Goal: Task Accomplishment & Management: Complete application form

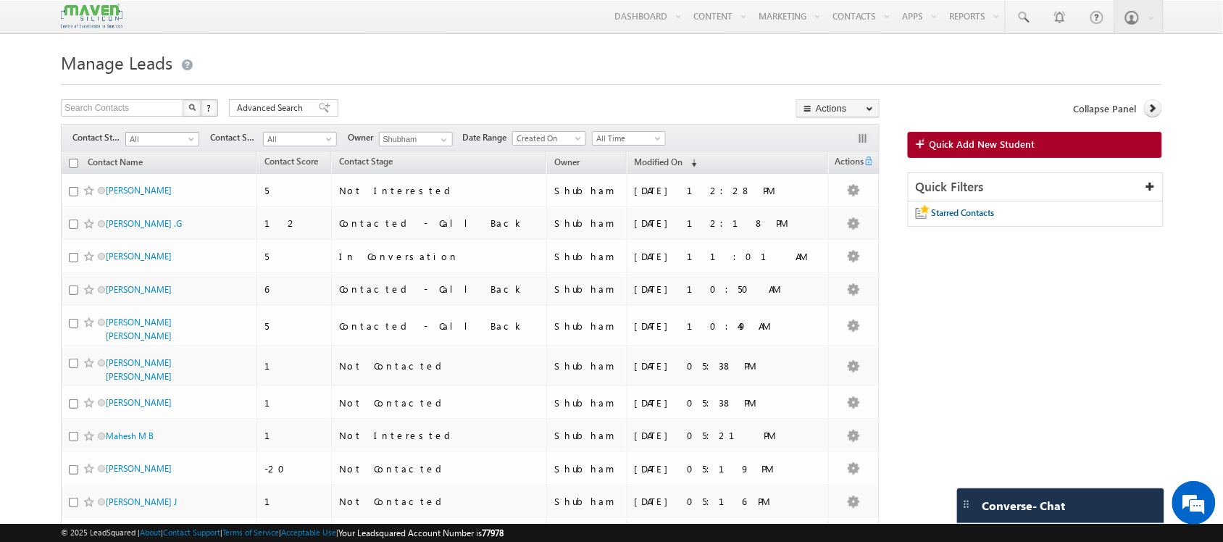
click at [171, 139] on span "All" at bounding box center [160, 139] width 69 height 13
click at [165, 206] on link "In Conversation" at bounding box center [163, 199] width 73 height 13
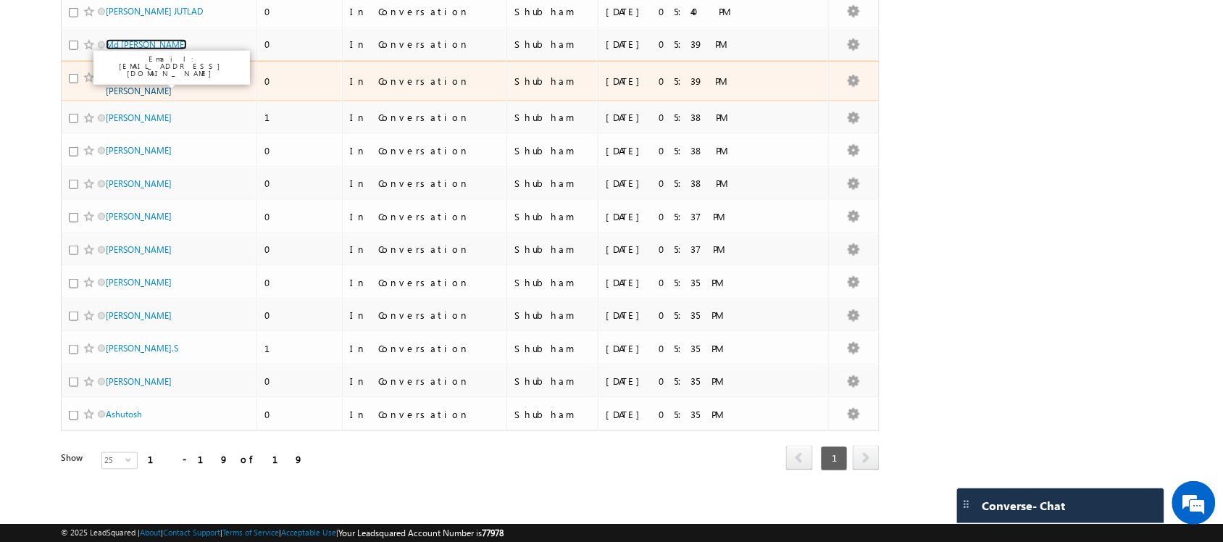
scroll to position [389, 0]
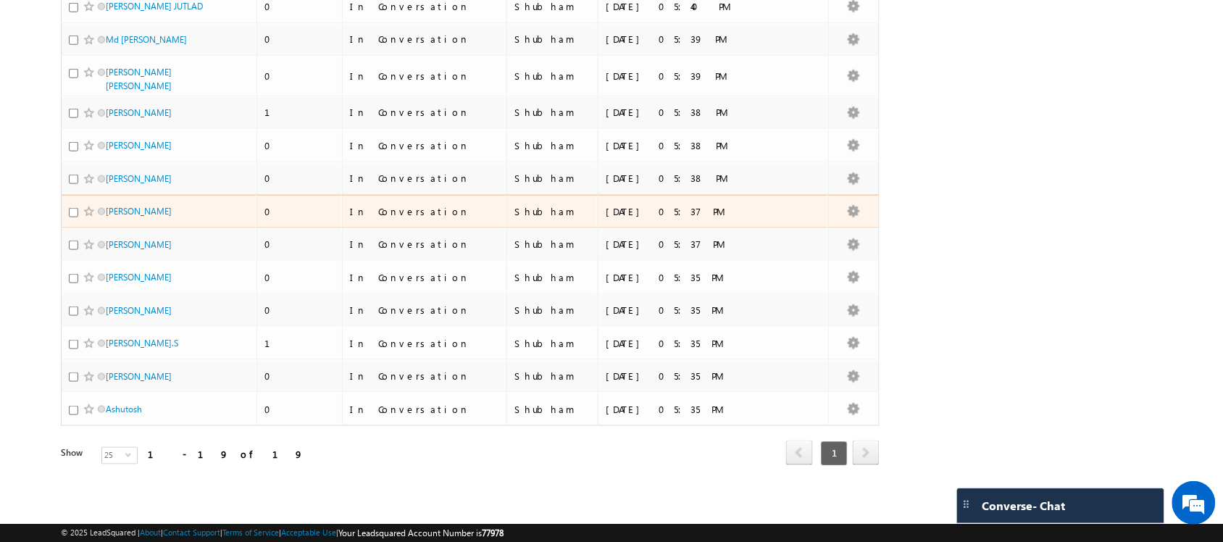
drag, startPoint x: 143, startPoint y: 216, endPoint x: 5, endPoint y: 188, distance: 140.4
click at [5, 188] on body "Menu Shubham lsq6@ maven -sili con.c om" at bounding box center [611, 58] width 1223 height 895
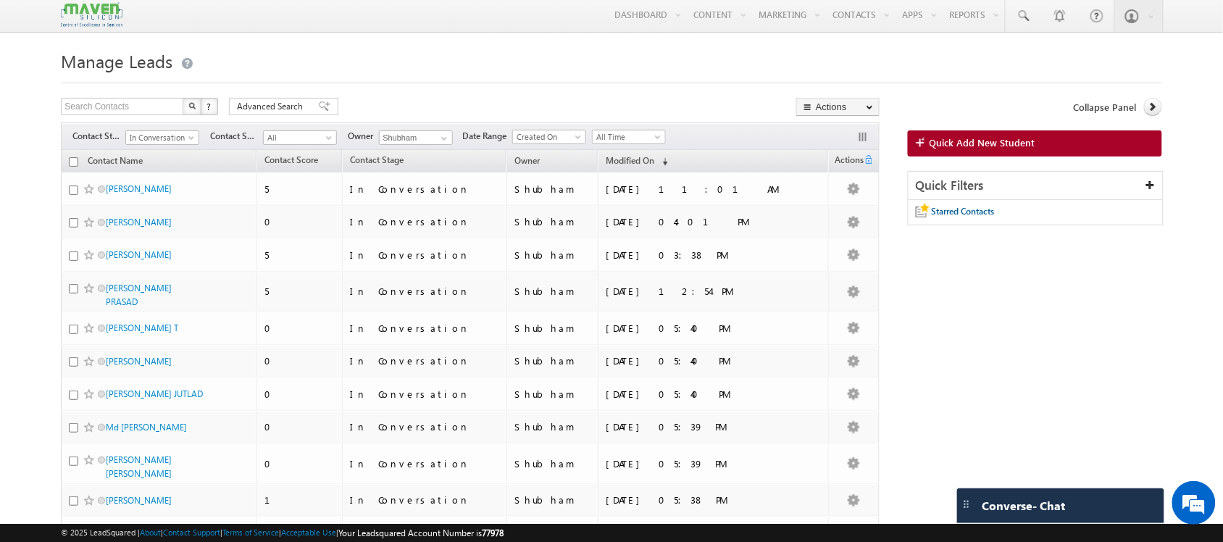
scroll to position [0, 0]
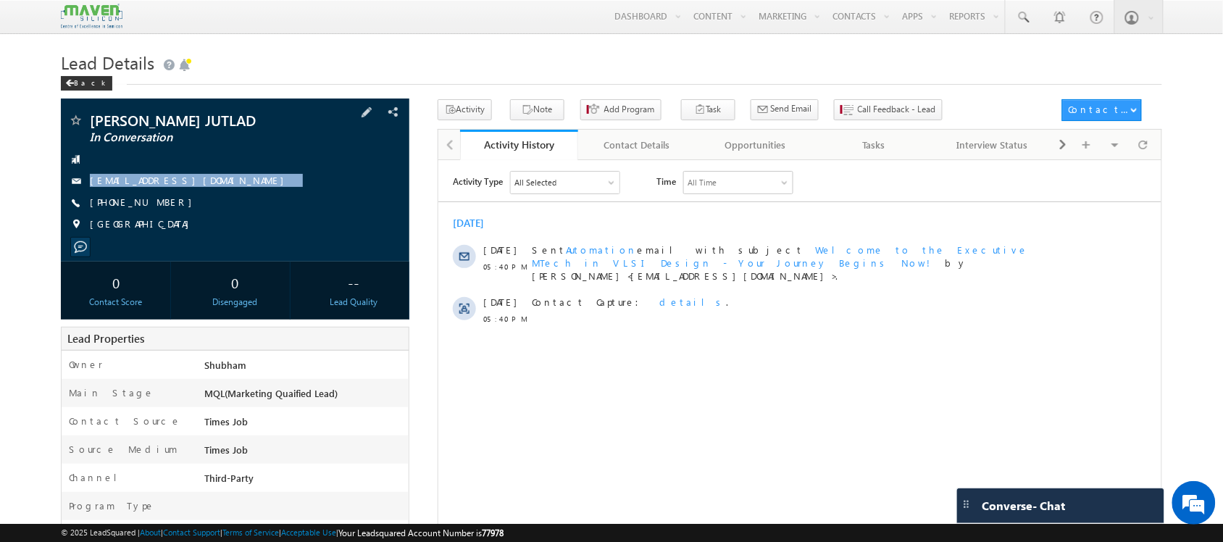
drag, startPoint x: 204, startPoint y: 179, endPoint x: 214, endPoint y: 191, distance: 15.4
click at [214, 191] on div "NAGARAJ JUTLAD In Conversation nagarajjutlad@gmail.com +91-7204588485 India" at bounding box center [234, 176] width 333 height 126
copy div "nagarajjutlad@gmail.com"
click at [858, 116] on span "Call Feedback - Lead" at bounding box center [897, 109] width 78 height 13
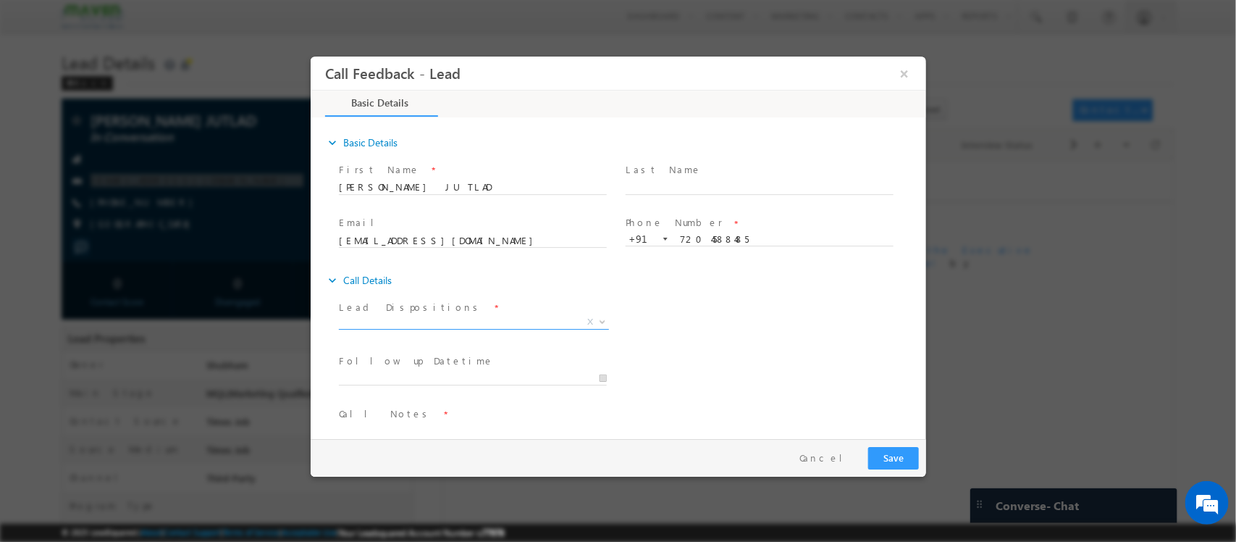
click at [506, 327] on span "X" at bounding box center [473, 322] width 270 height 14
click at [903, 68] on button "×" at bounding box center [904, 73] width 25 height 27
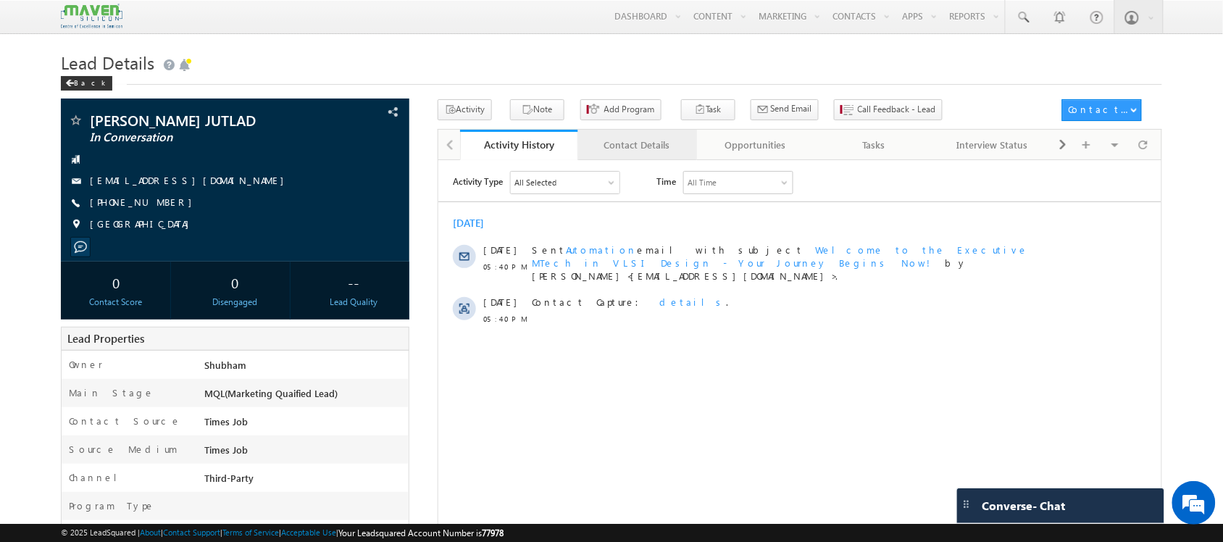
click at [616, 149] on div "Contact Details" at bounding box center [637, 144] width 94 height 17
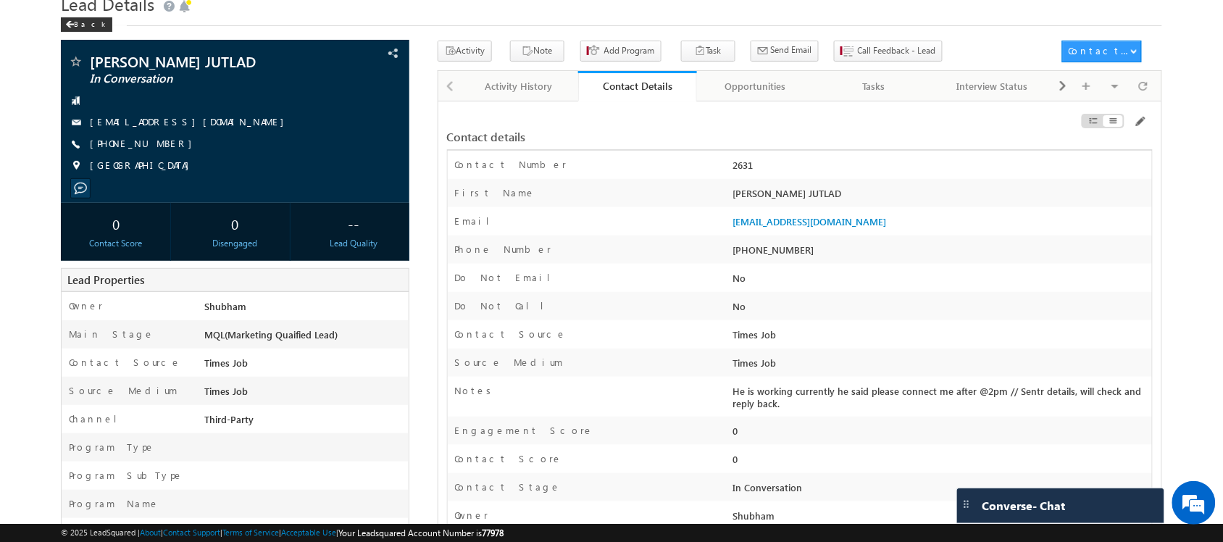
scroll to position [59, 0]
click at [523, 91] on div "Activity History" at bounding box center [519, 85] width 94 height 17
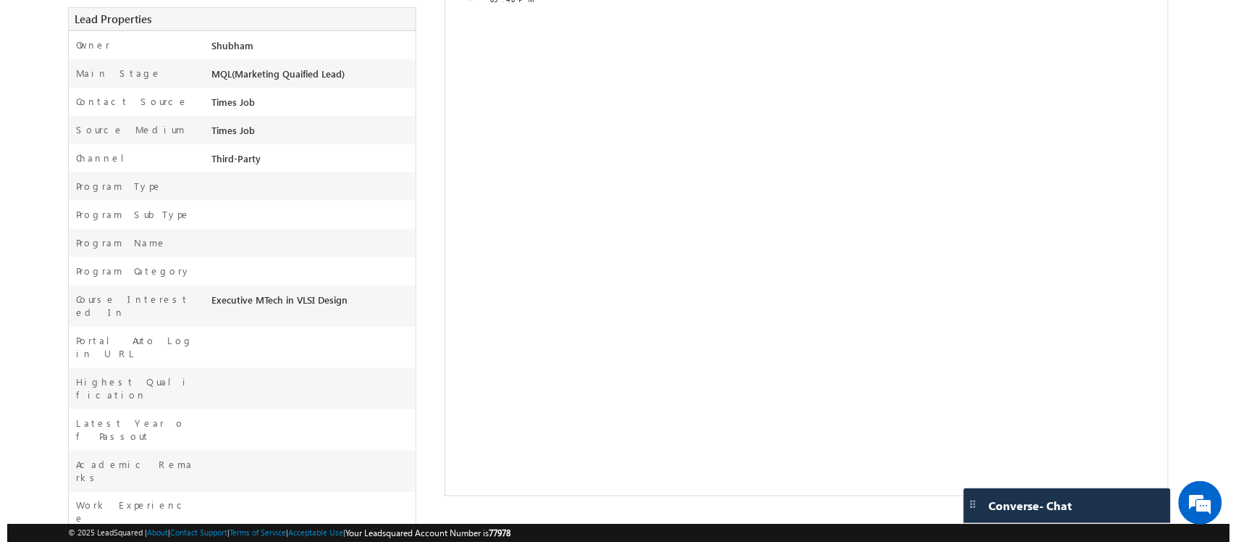
scroll to position [0, 0]
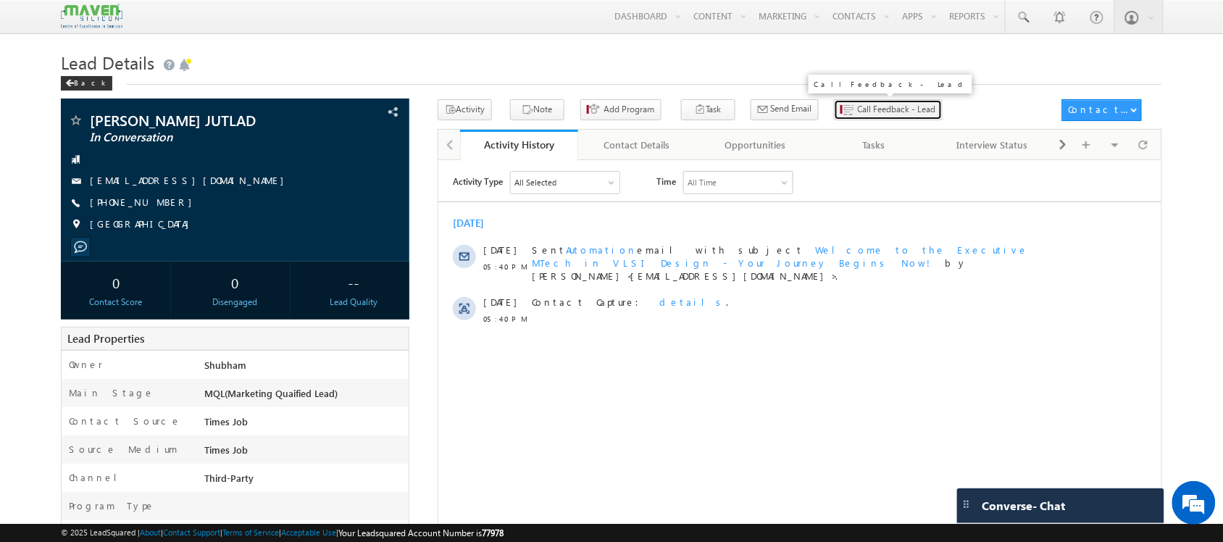
click at [870, 116] on span "Call Feedback - Lead" at bounding box center [897, 109] width 78 height 13
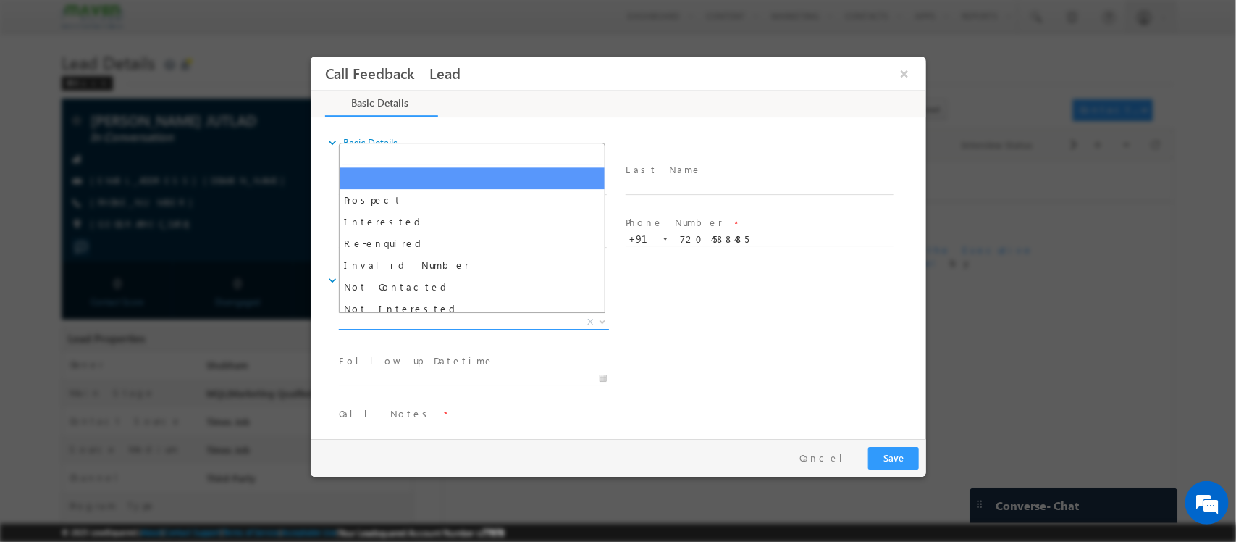
click at [502, 322] on span "X" at bounding box center [473, 322] width 270 height 14
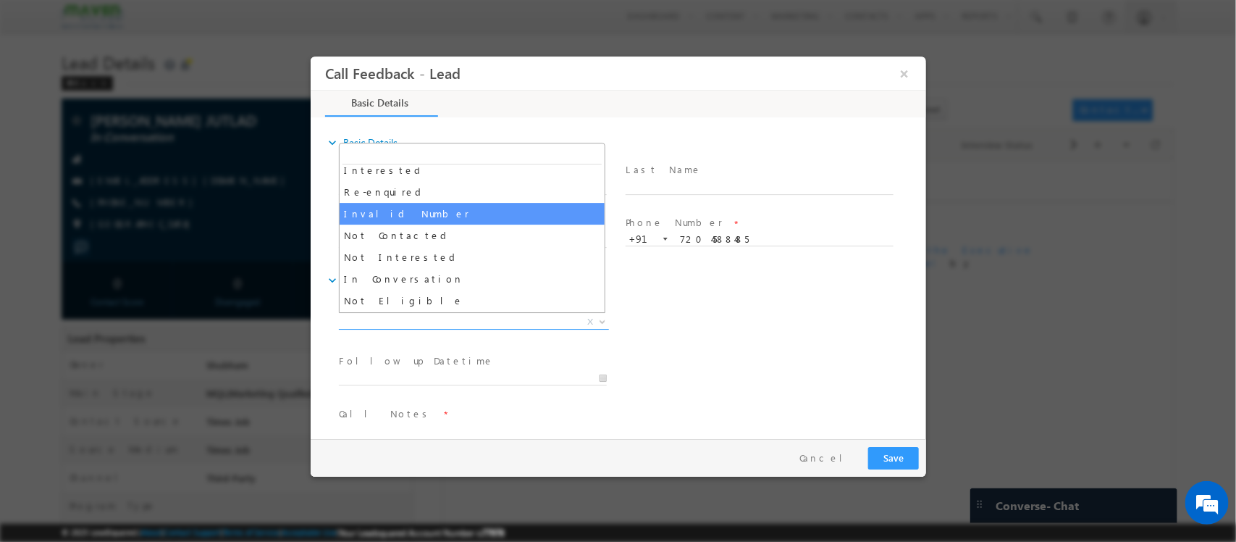
scroll to position [60, 0]
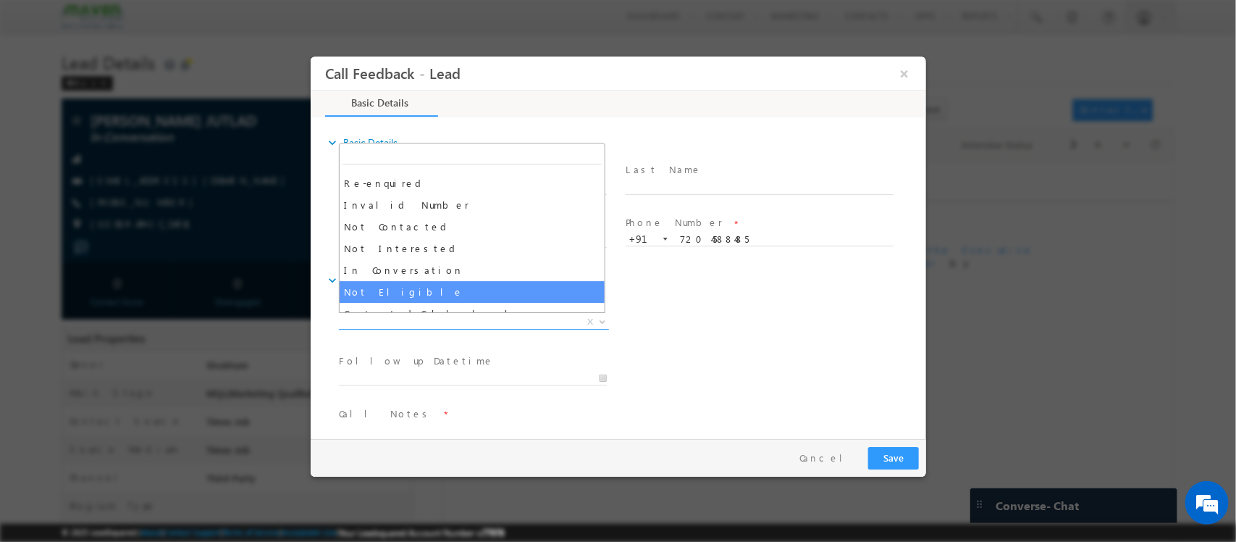
select select "Not Eligible"
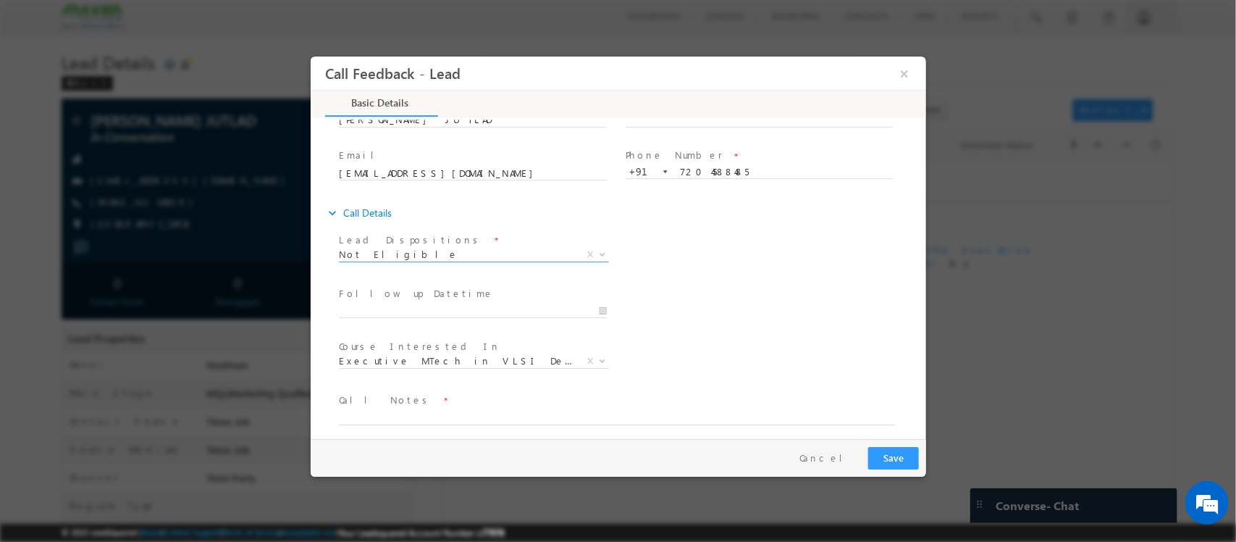
scroll to position [69, 0]
type input "18/08/2025 3:36 PM"
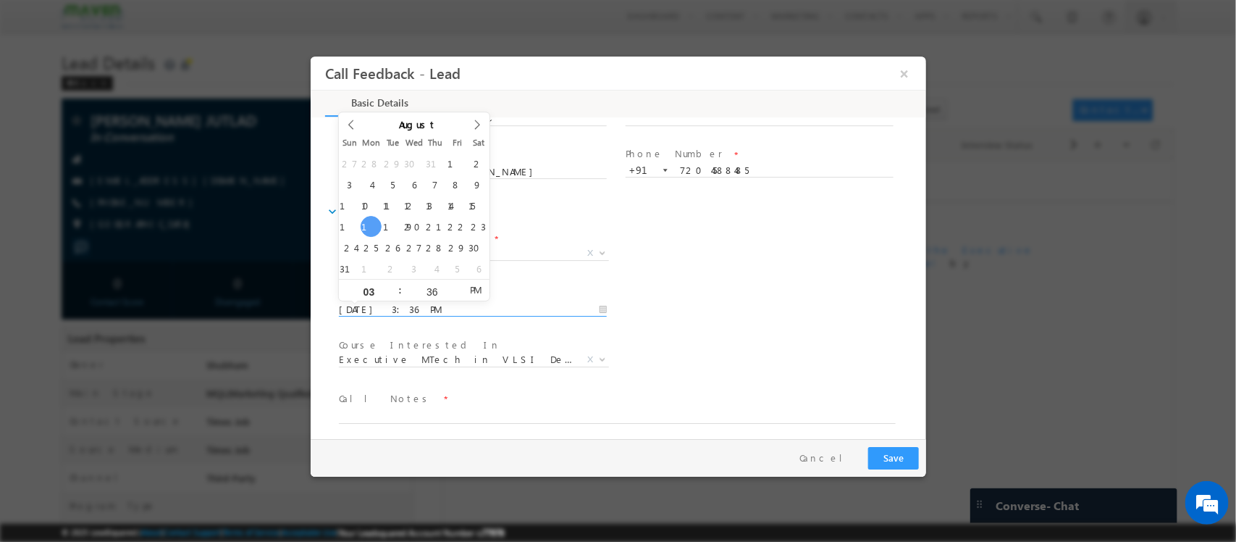
drag, startPoint x: 501, startPoint y: 312, endPoint x: 506, endPoint y: 298, distance: 14.7
click at [501, 306] on input "18/08/2025 3:36 PM" at bounding box center [472, 310] width 268 height 14
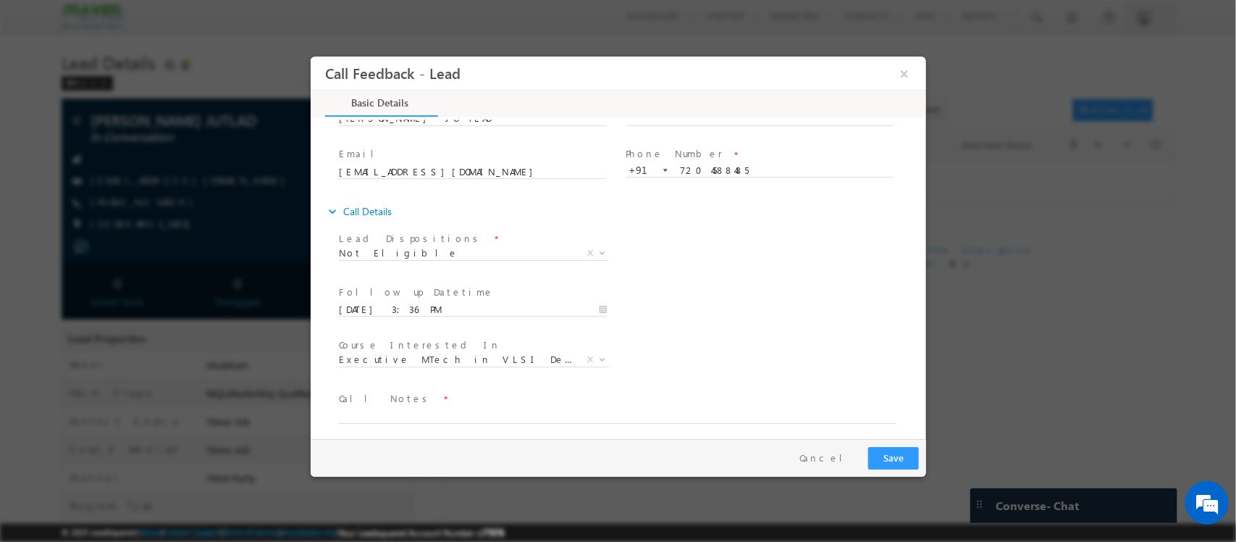
click at [799, 222] on div "expand_more Call Details" at bounding box center [625, 211] width 601 height 26
click at [524, 408] on textarea at bounding box center [616, 406] width 557 height 17
type textarea "m"
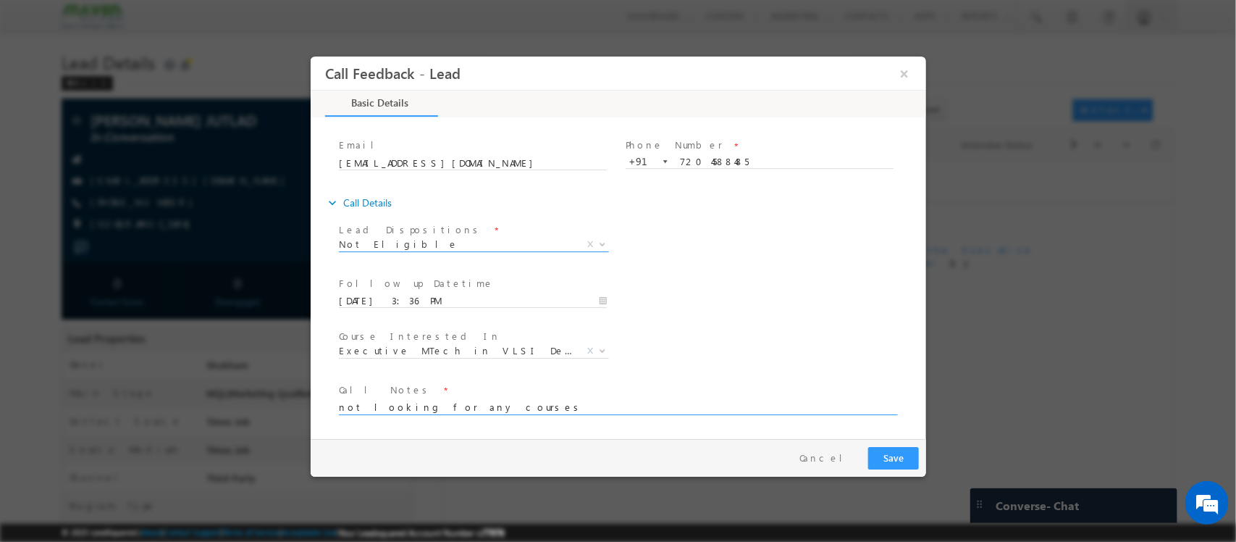
type textarea "not looking for any courses"
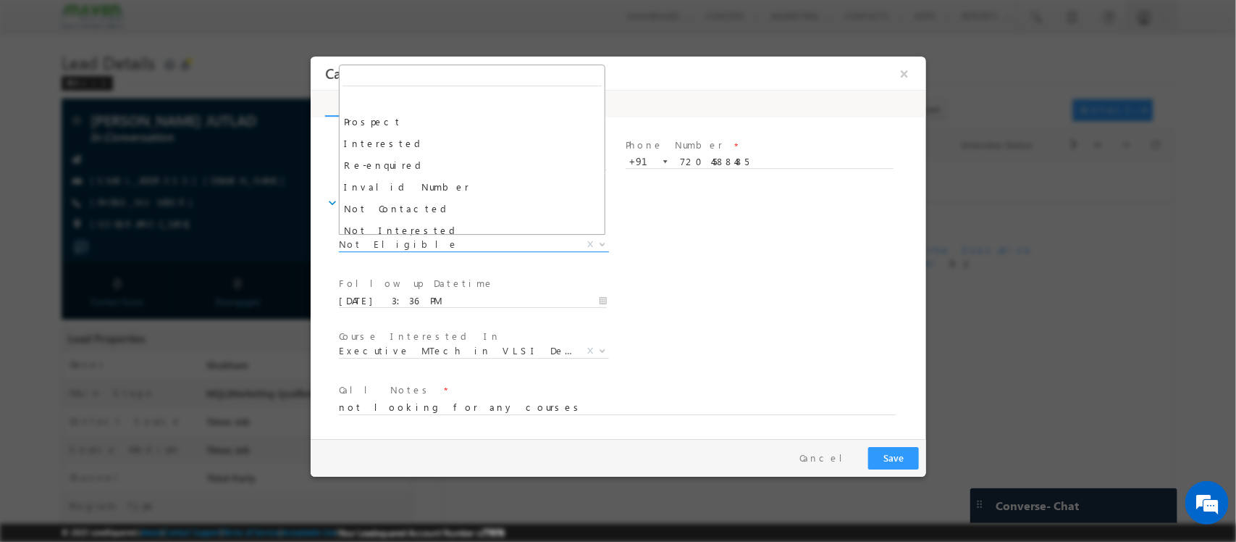
click at [477, 249] on span "Not Eligible" at bounding box center [455, 244] width 235 height 13
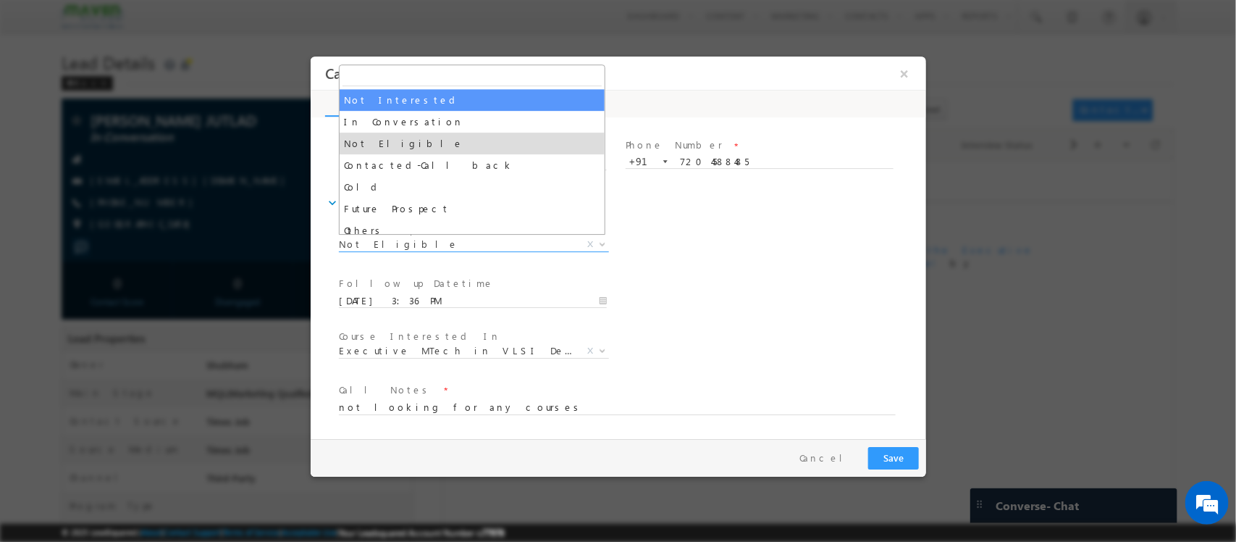
select select "Not Interested"
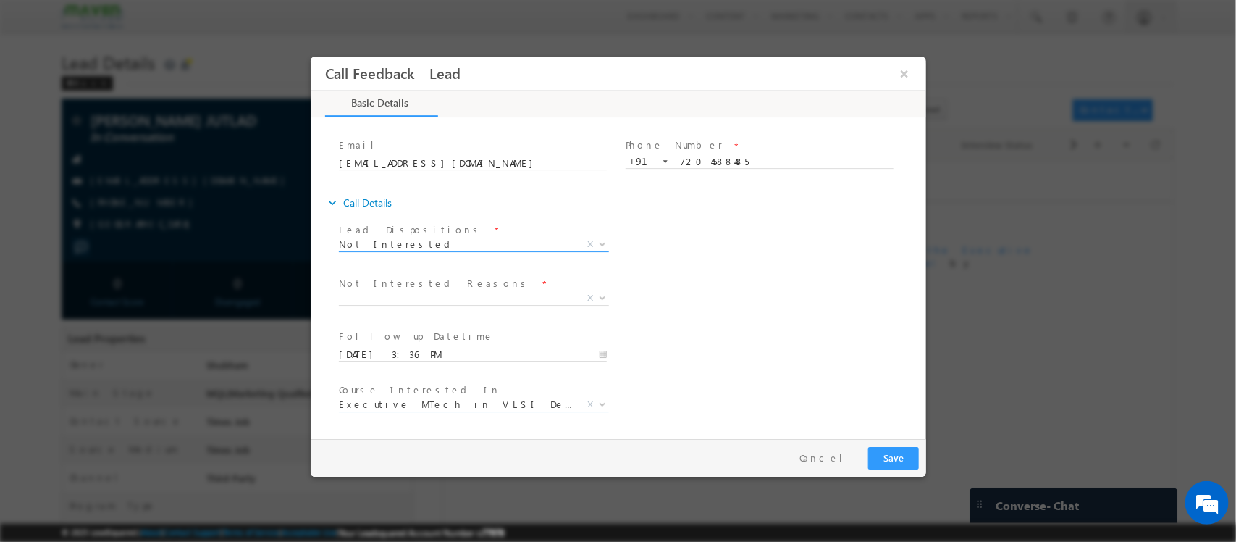
scroll to position [131, 0]
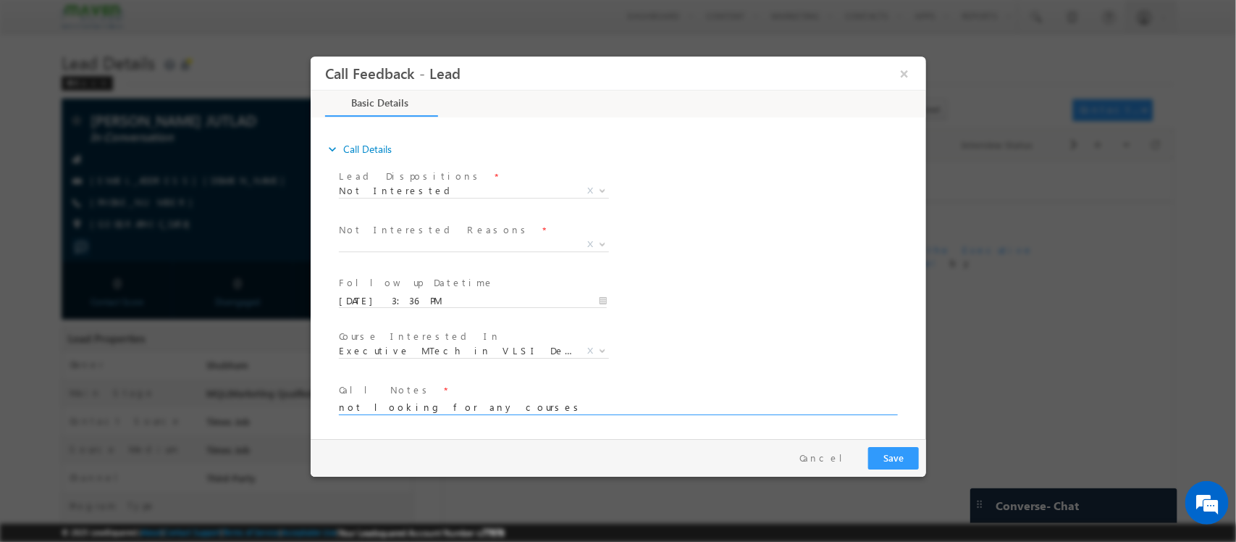
click at [509, 401] on textarea "not looking for any courses" at bounding box center [616, 406] width 557 height 17
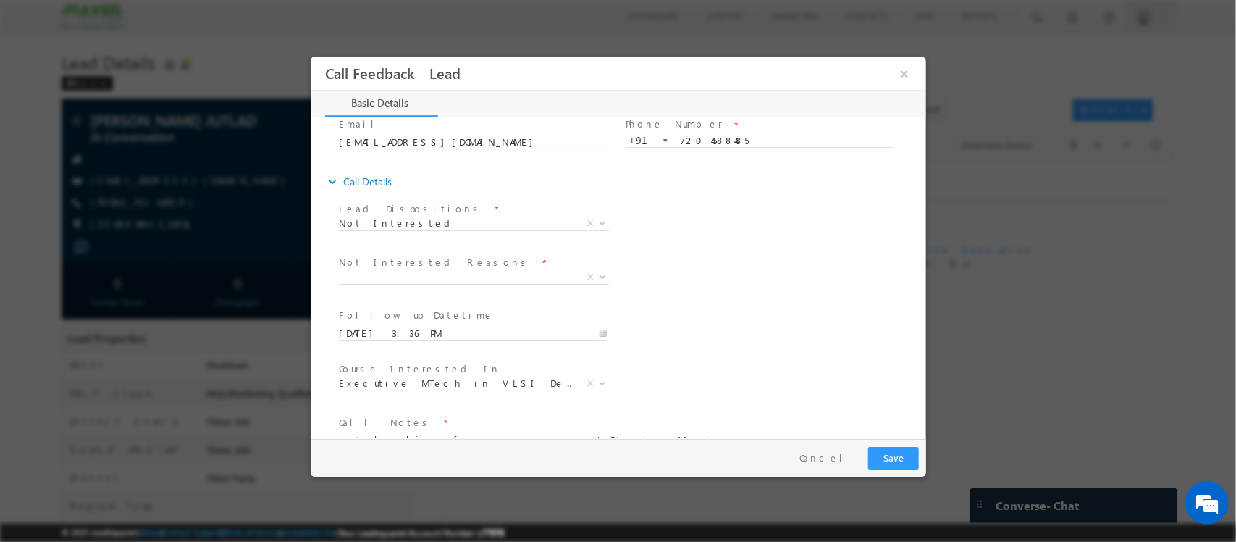
scroll to position [95, 0]
type textarea "not looking for any courses / Btech - Mech"
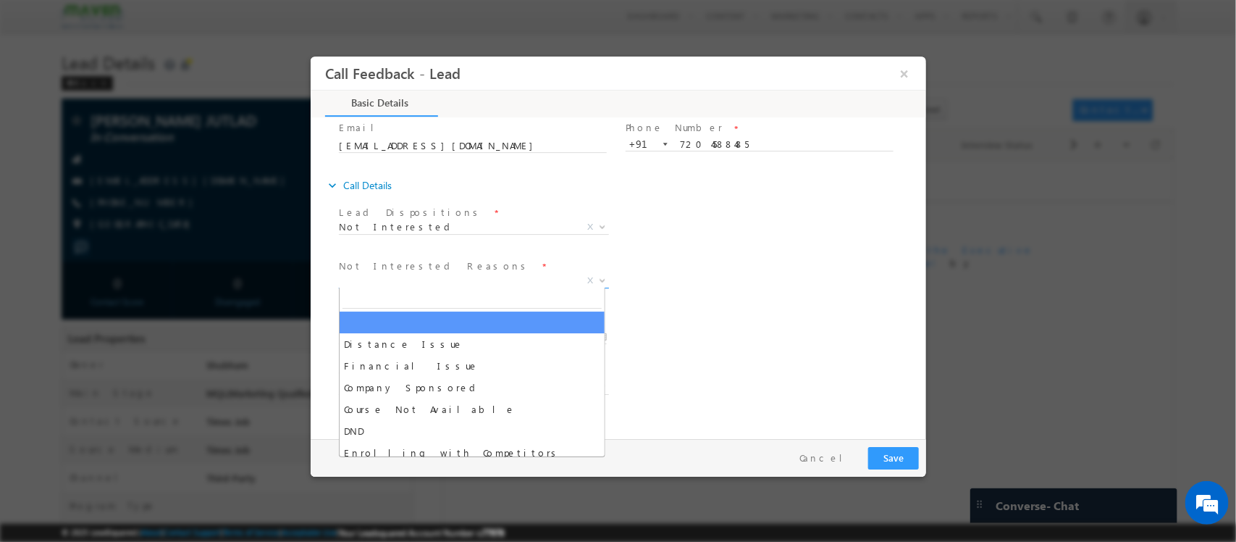
click at [492, 277] on span "X" at bounding box center [473, 281] width 270 height 14
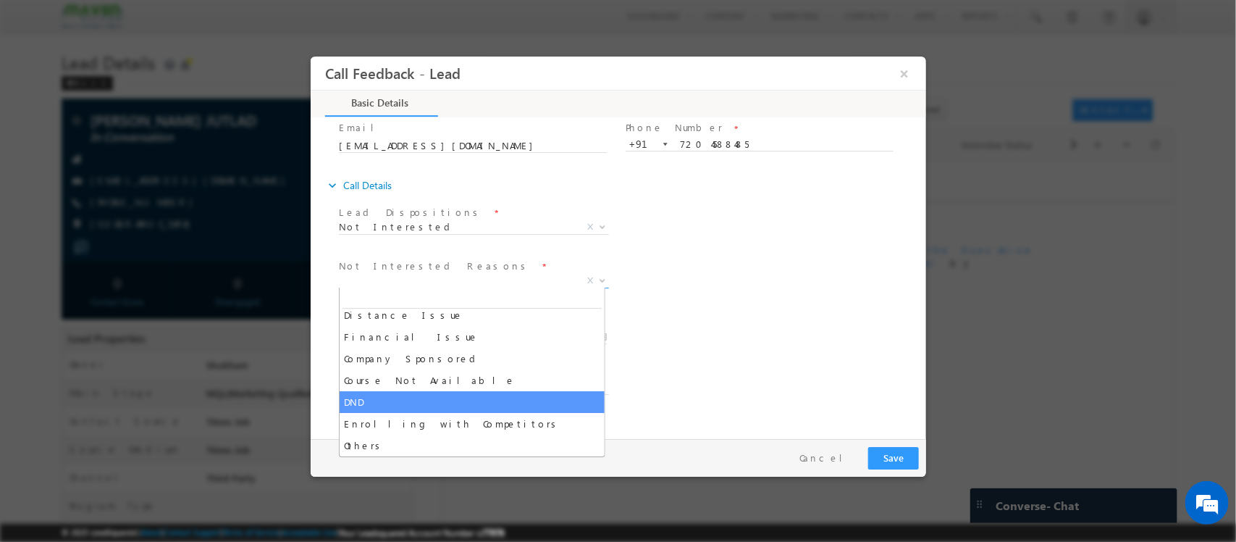
scroll to position [0, 0]
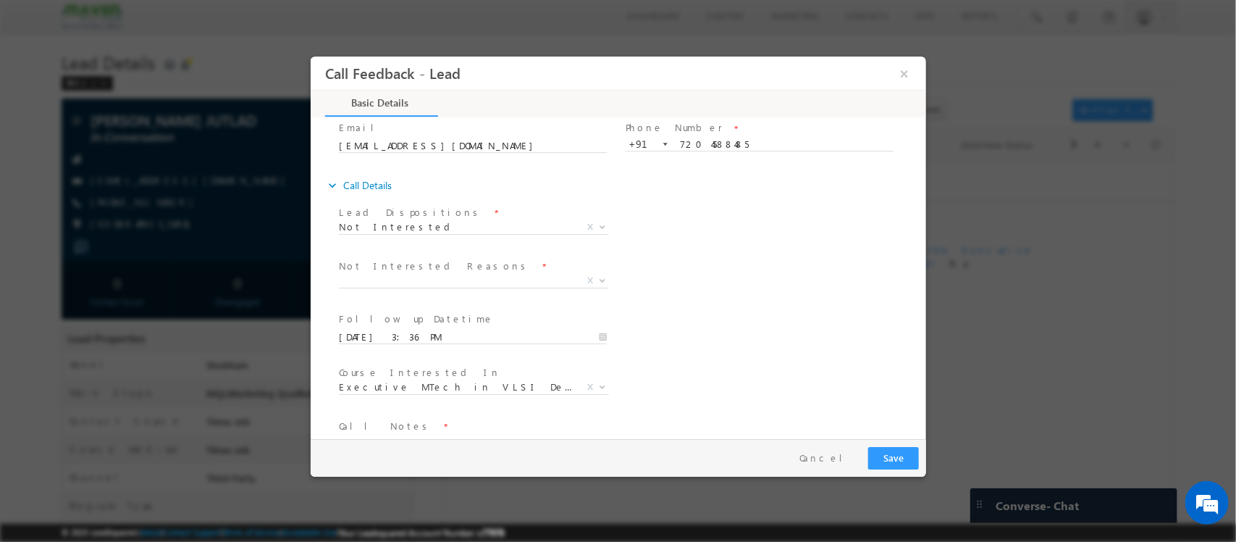
click at [698, 313] on div "Follow up Datetime * 18/08/2025 3:36 PM Program Type * Long Term Short Term X" at bounding box center [630, 336] width 590 height 54
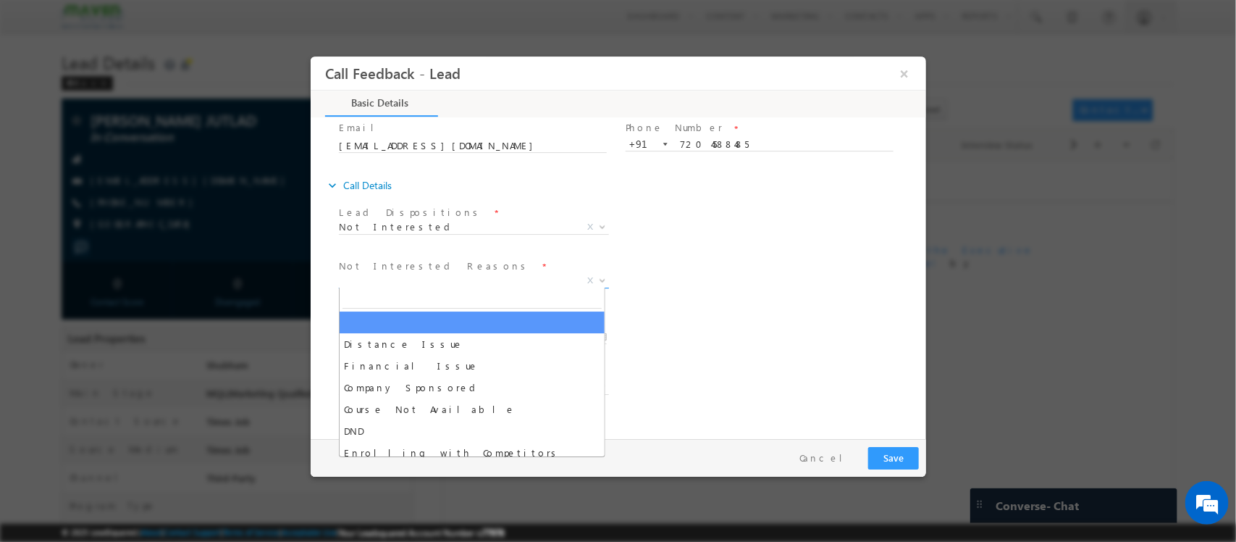
click at [492, 274] on span "X" at bounding box center [473, 281] width 270 height 14
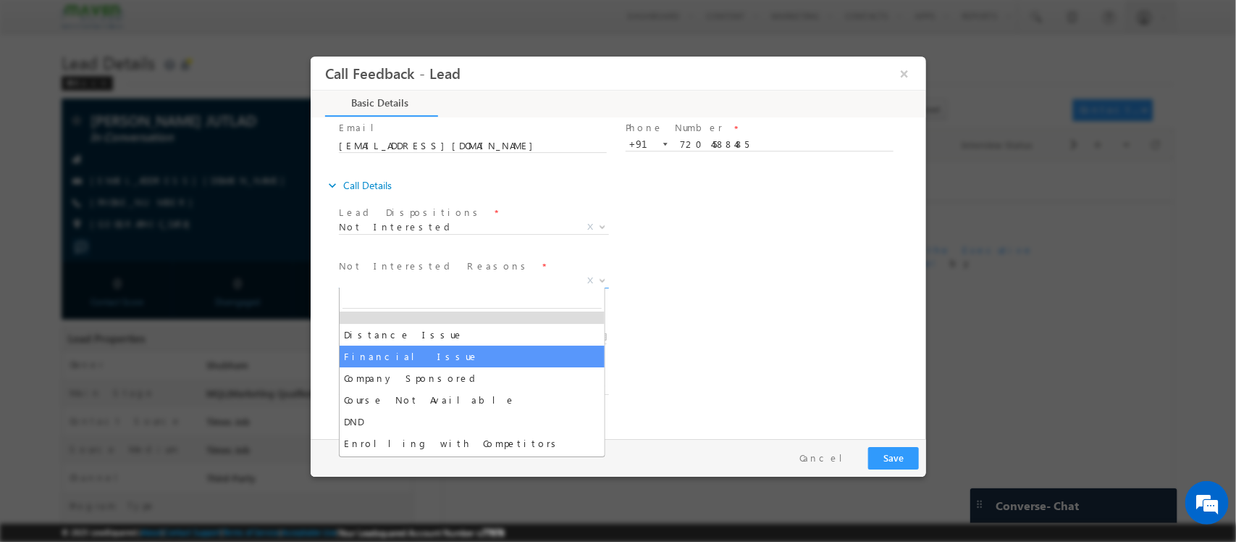
scroll to position [29, 0]
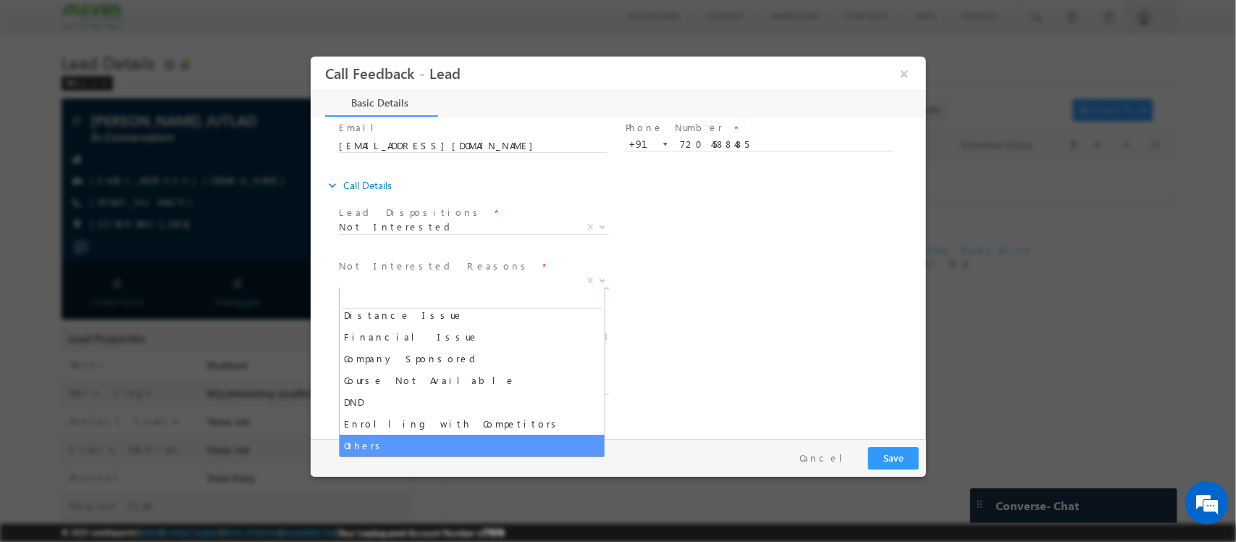
select select "Others"
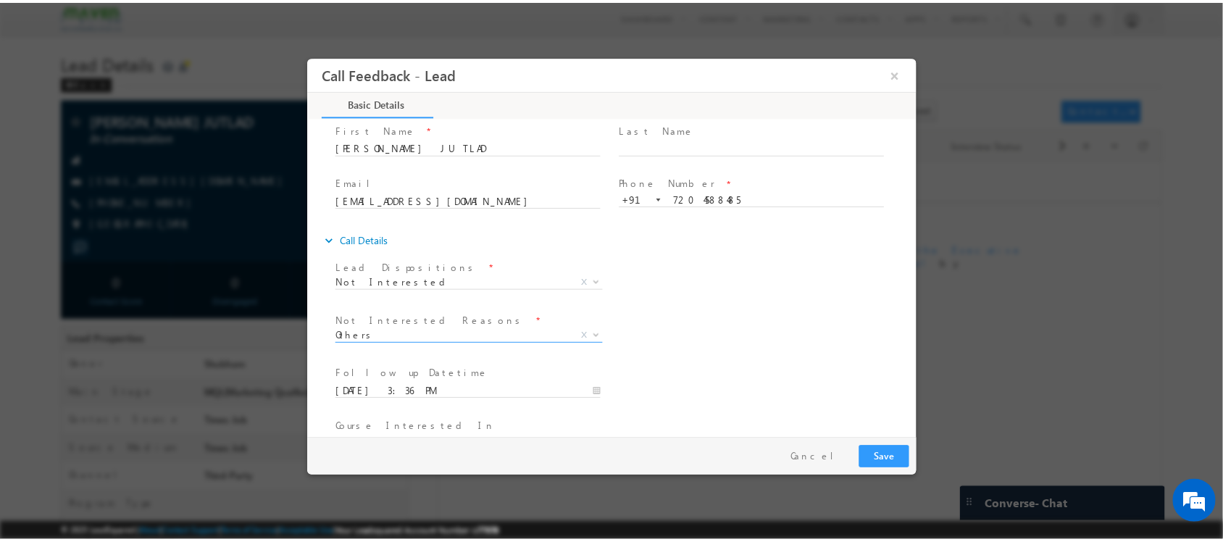
scroll to position [41, 0]
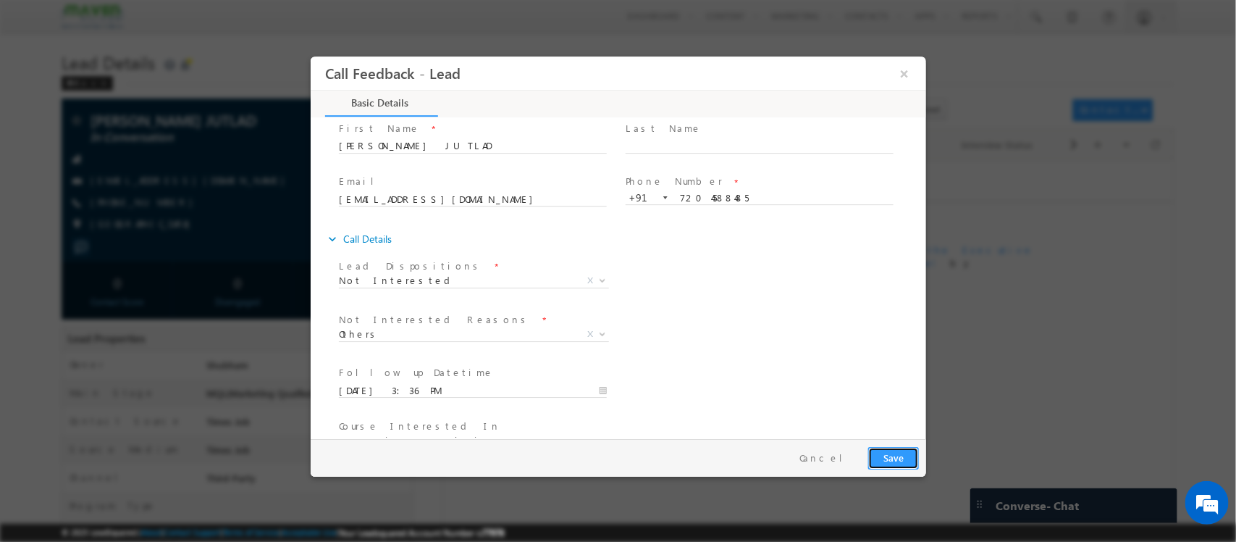
click at [892, 462] on button "Save" at bounding box center [893, 458] width 51 height 22
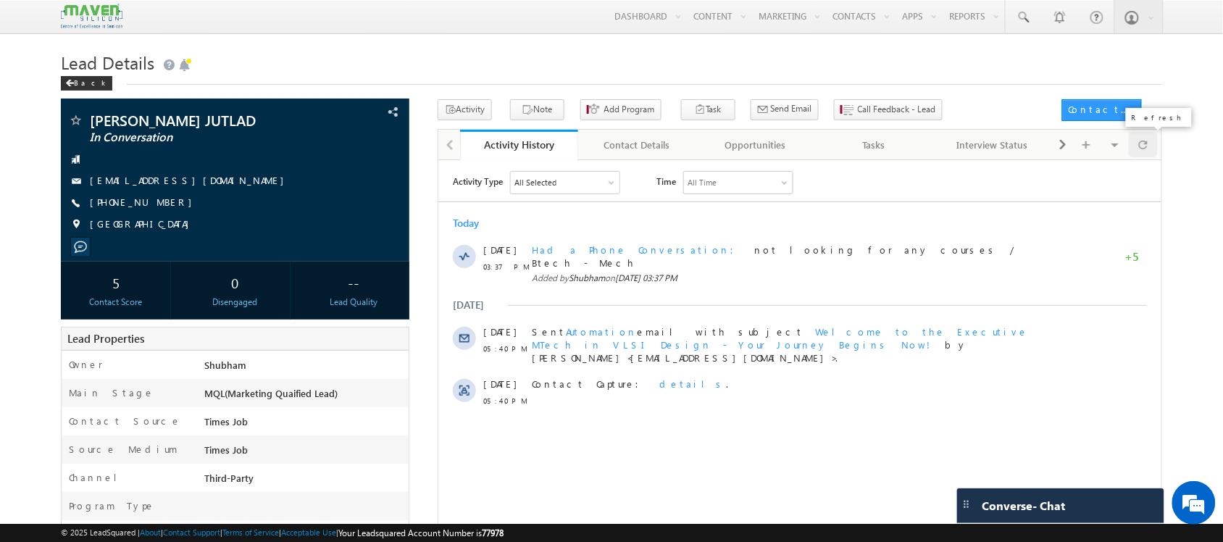
click at [1149, 146] on div at bounding box center [1143, 144] width 28 height 25
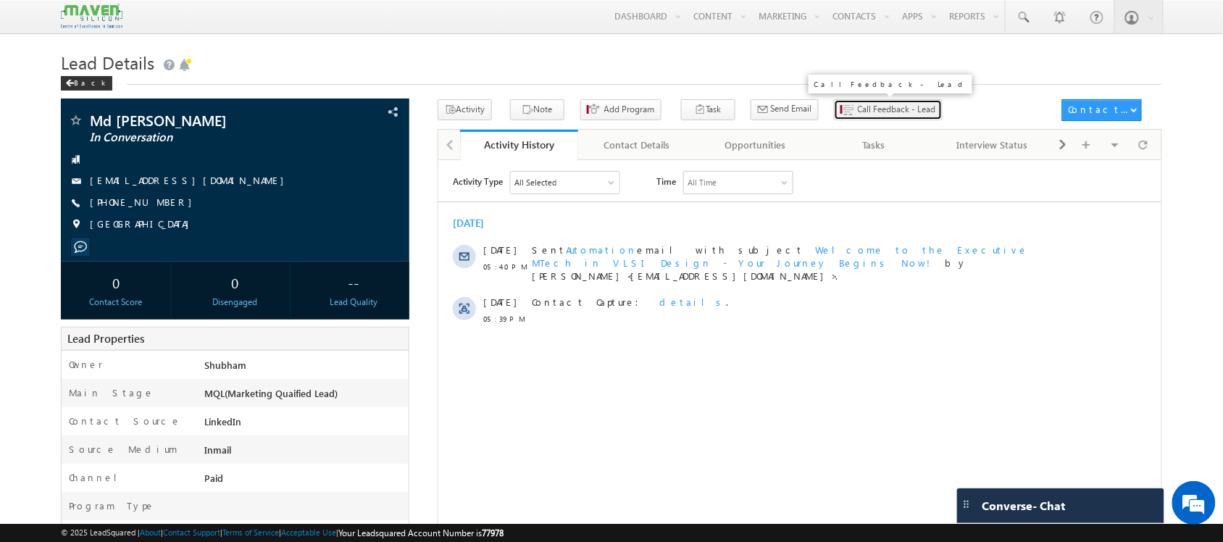
click at [858, 106] on span "Call Feedback - Lead" at bounding box center [897, 109] width 78 height 13
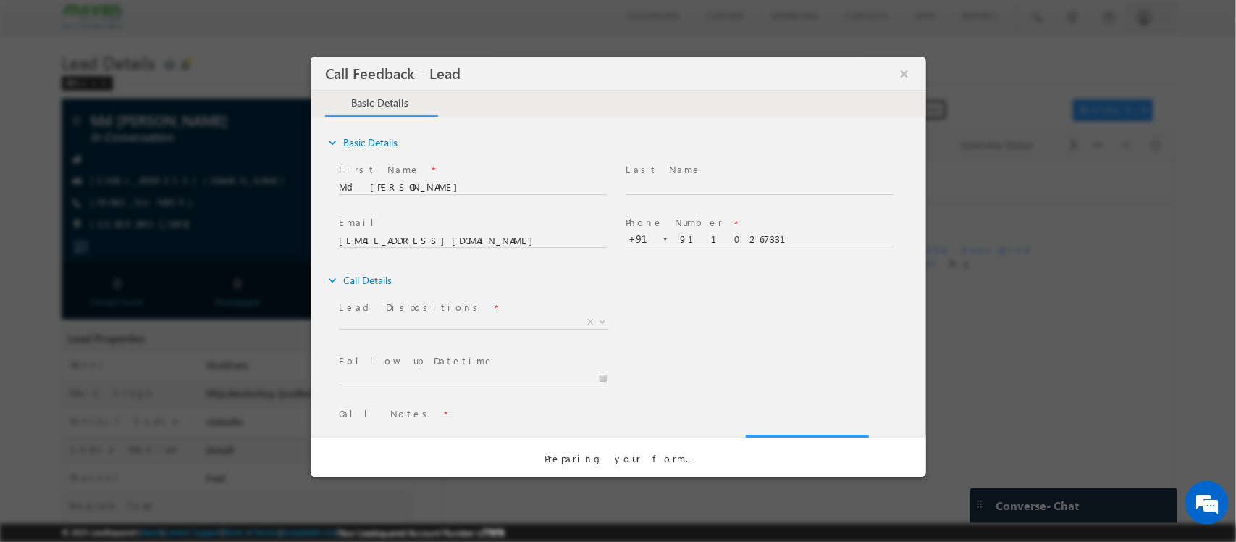
scroll to position [24, 0]
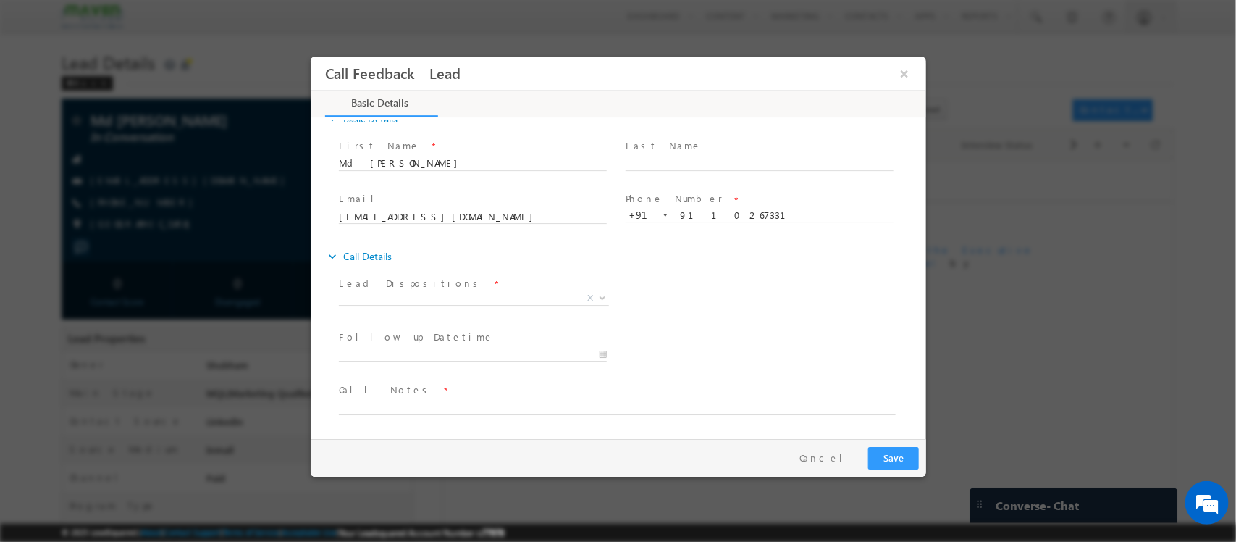
click at [445, 278] on span "Lead Dispositions *" at bounding box center [471, 284] width 267 height 16
click at [419, 295] on span "X" at bounding box center [473, 298] width 270 height 14
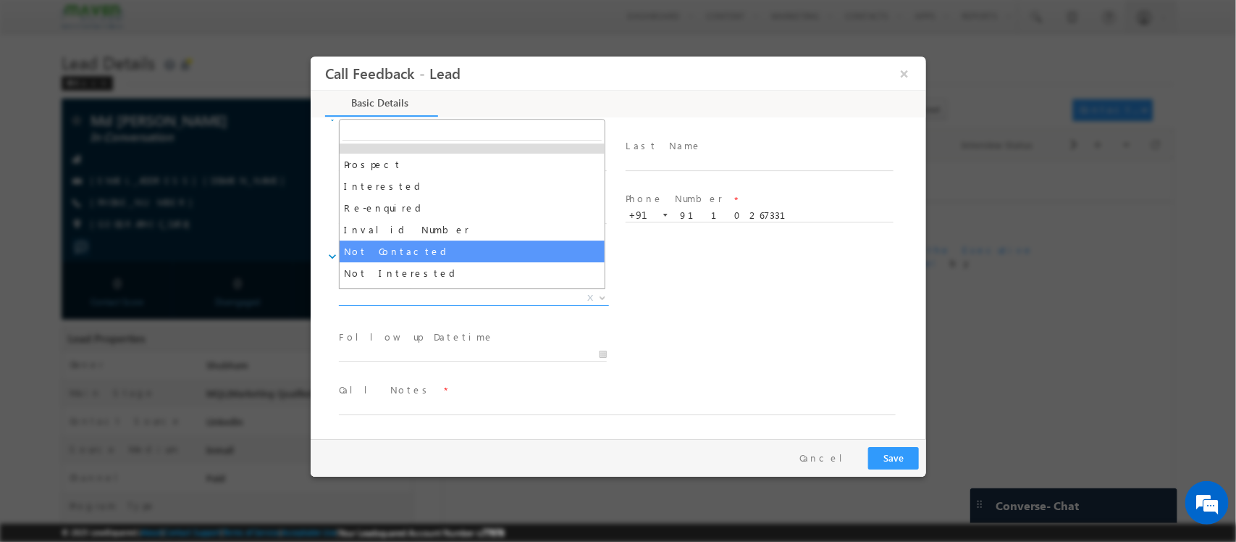
scroll to position [12, 0]
select select "Not Contacted"
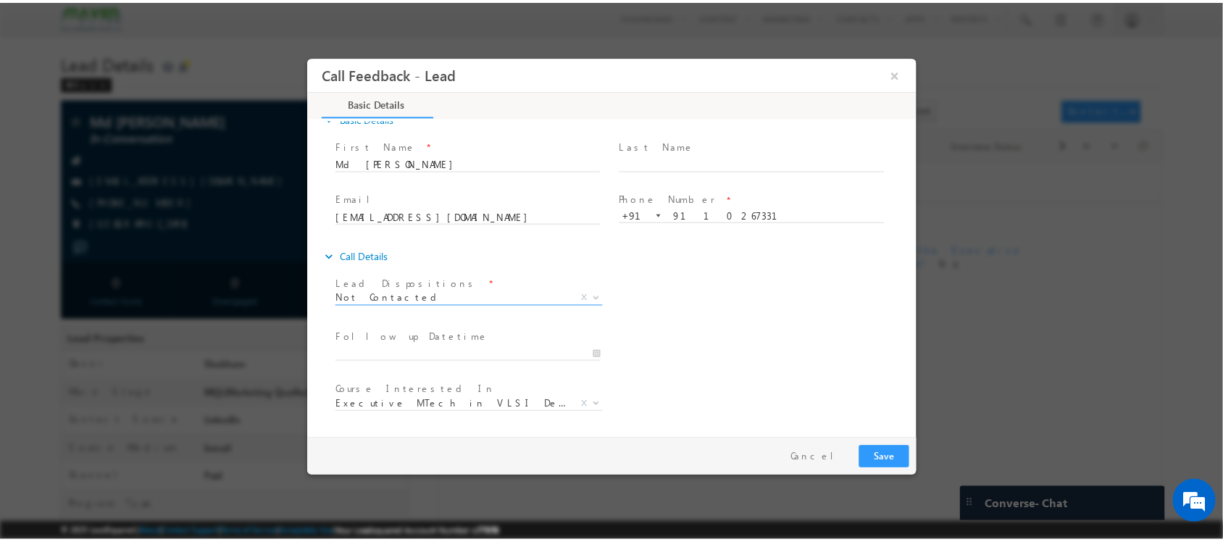
scroll to position [78, 0]
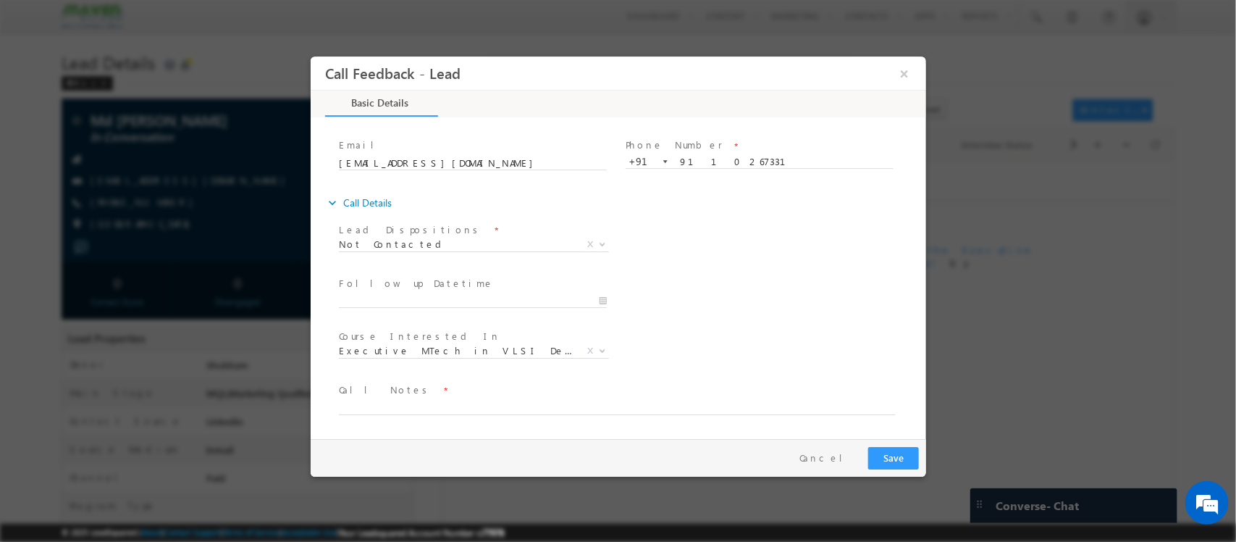
click at [452, 396] on span "Call Notes *" at bounding box center [608, 390] width 541 height 16
click at [433, 401] on textarea at bounding box center [616, 406] width 557 height 17
type textarea "dnp"
click at [917, 459] on button "Save" at bounding box center [893, 458] width 51 height 22
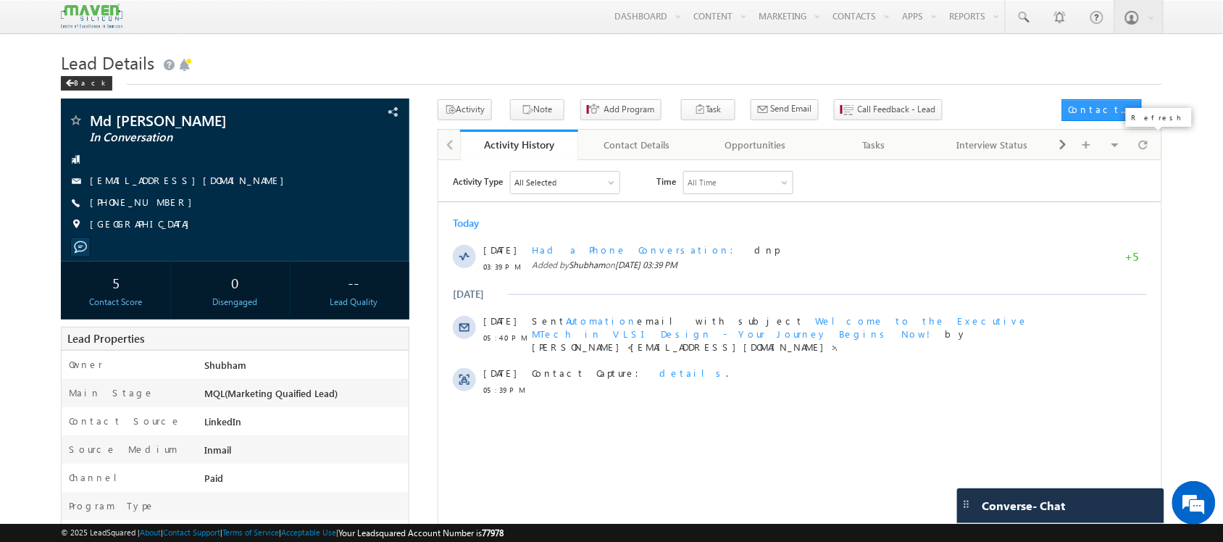
drag, startPoint x: 1144, startPoint y: 146, endPoint x: 614, endPoint y: -30, distance: 559.6
click at [614, 0] on html "Menu Shubham lsq6@ maven -sili con.c om" at bounding box center [611, 519] width 1223 height 1038
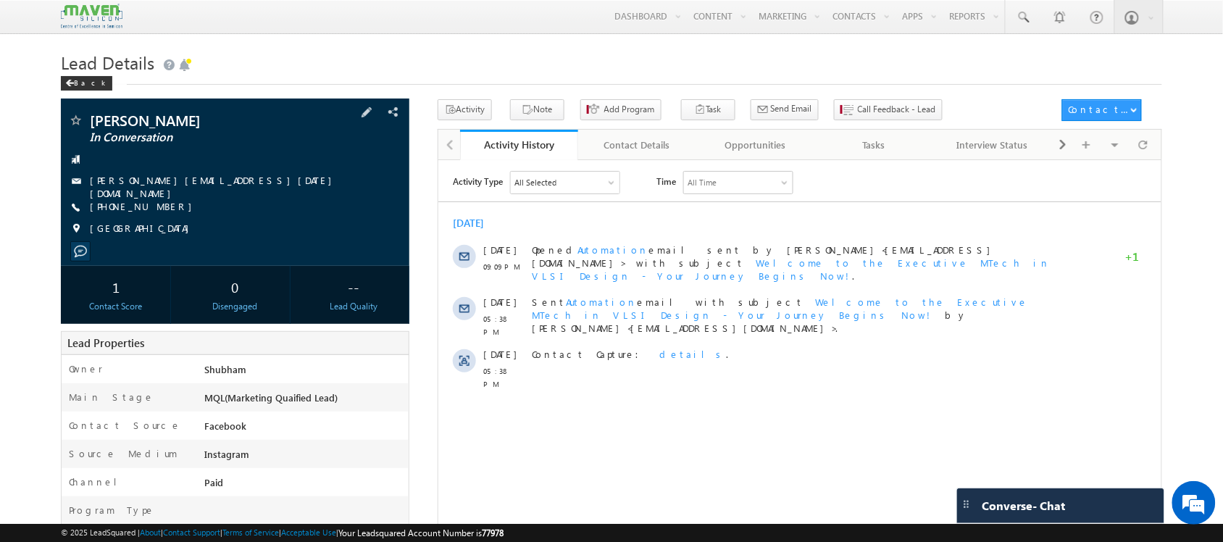
click at [157, 181] on link "[PERSON_NAME][EMAIL_ADDRESS][DATE][DOMAIN_NAME]" at bounding box center [214, 186] width 249 height 25
drag, startPoint x: 232, startPoint y: 172, endPoint x: 243, endPoint y: 193, distance: 23.7
click at [243, 193] on div "[PERSON_NAME] In Conversation [PERSON_NAME][EMAIL_ADDRESS][DATE][DOMAIN_NAME] […" at bounding box center [234, 178] width 333 height 130
drag, startPoint x: 243, startPoint y: 193, endPoint x: 233, endPoint y: 171, distance: 24.3
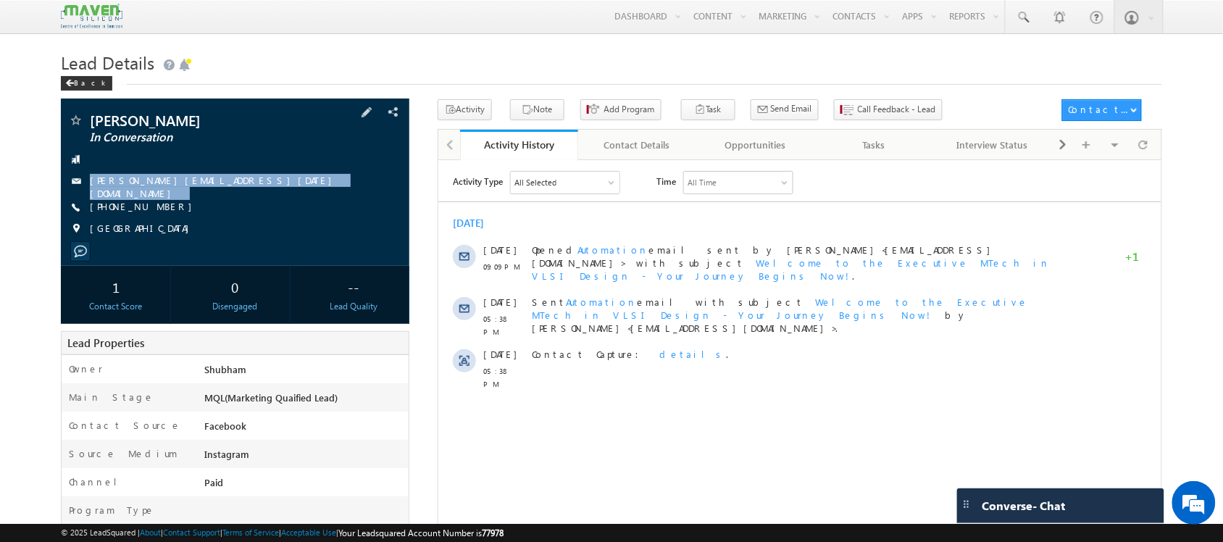
click at [233, 171] on div "[PERSON_NAME] In Conversation [PERSON_NAME][EMAIL_ADDRESS][DATE][DOMAIN_NAME] […" at bounding box center [234, 178] width 333 height 130
copy div "[PERSON_NAME][EMAIL_ADDRESS][DATE][DOMAIN_NAME]"
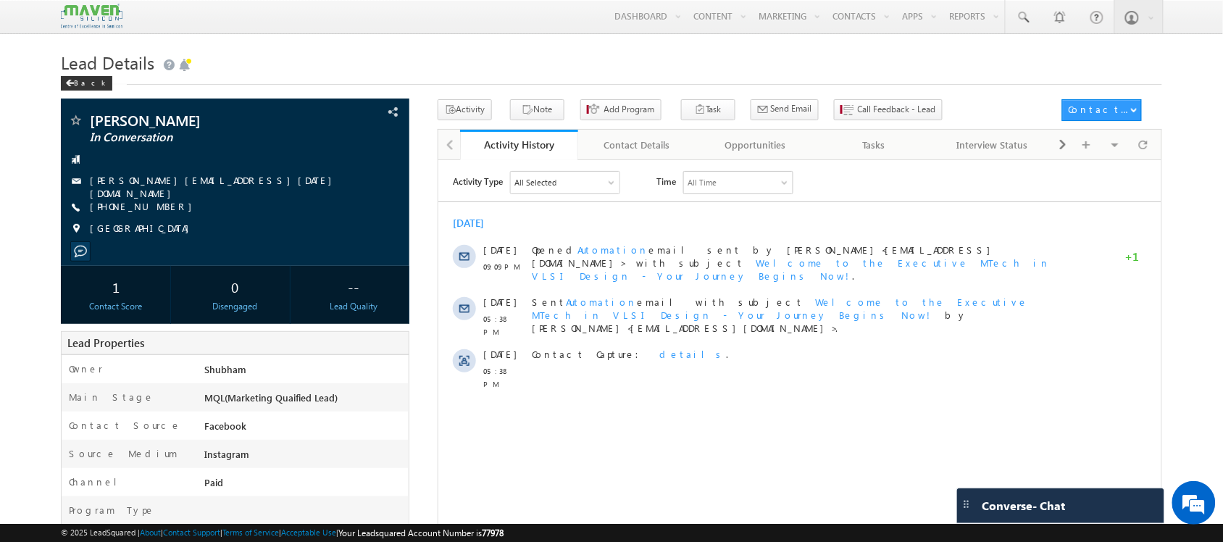
click at [443, 59] on h1 "Lead Details" at bounding box center [611, 61] width 1100 height 28
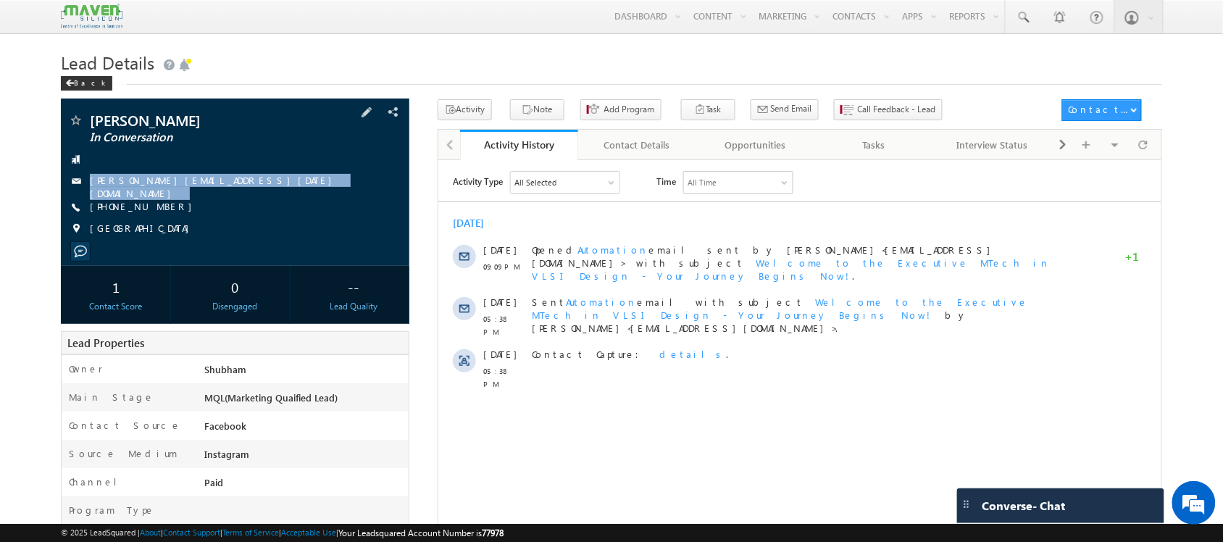
drag, startPoint x: 243, startPoint y: 164, endPoint x: 239, endPoint y: 200, distance: 35.8
click at [239, 200] on div "[PERSON_NAME] In Conversation [PERSON_NAME][EMAIL_ADDRESS][DATE][DOMAIN_NAME] […" at bounding box center [234, 178] width 333 height 130
copy div "[PERSON_NAME][EMAIL_ADDRESS][DATE][DOMAIN_NAME]"
click at [372, 245] on div at bounding box center [234, 252] width 333 height 14
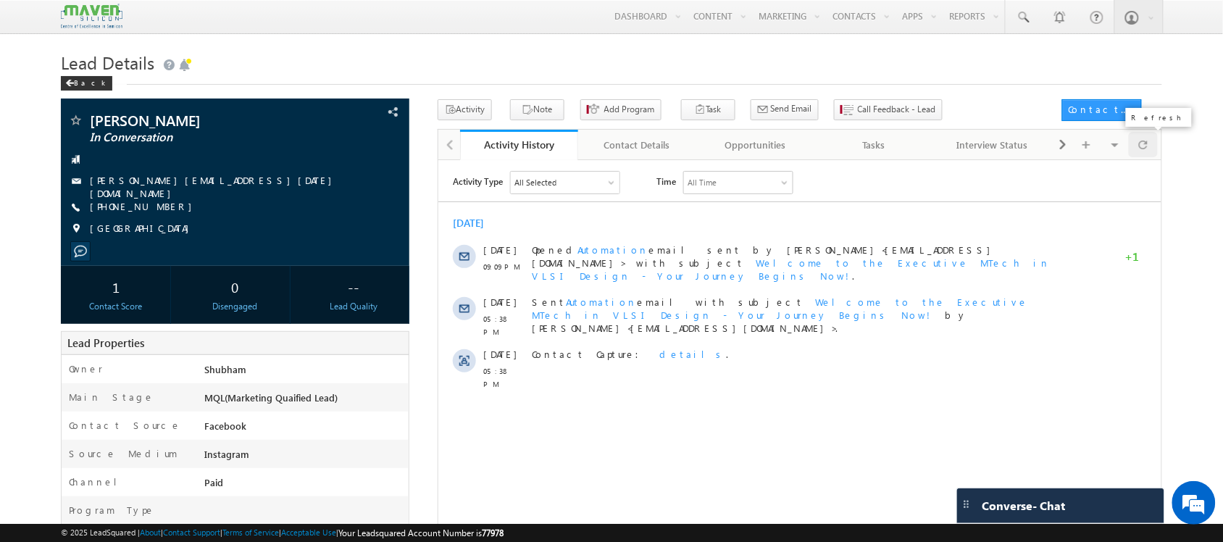
click at [1146, 147] on span at bounding box center [1143, 144] width 9 height 25
click at [1139, 153] on span at bounding box center [1143, 144] width 9 height 25
click at [540, 102] on button "Note" at bounding box center [537, 109] width 54 height 21
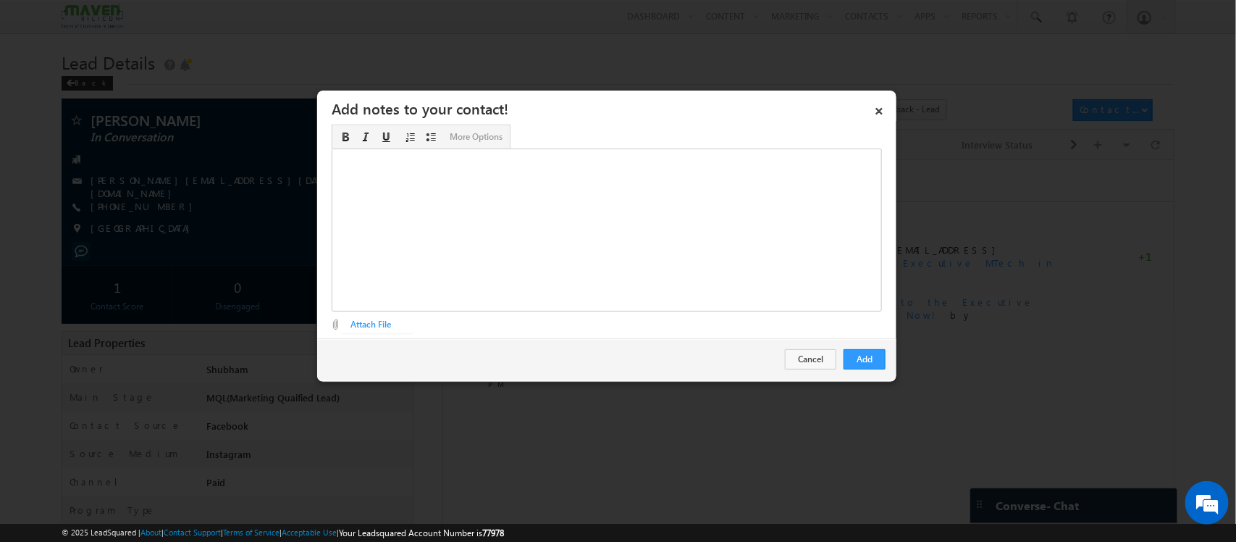
click at [688, 266] on div "Rich Text Editor, Description-inline-editor-div" at bounding box center [607, 229] width 551 height 163
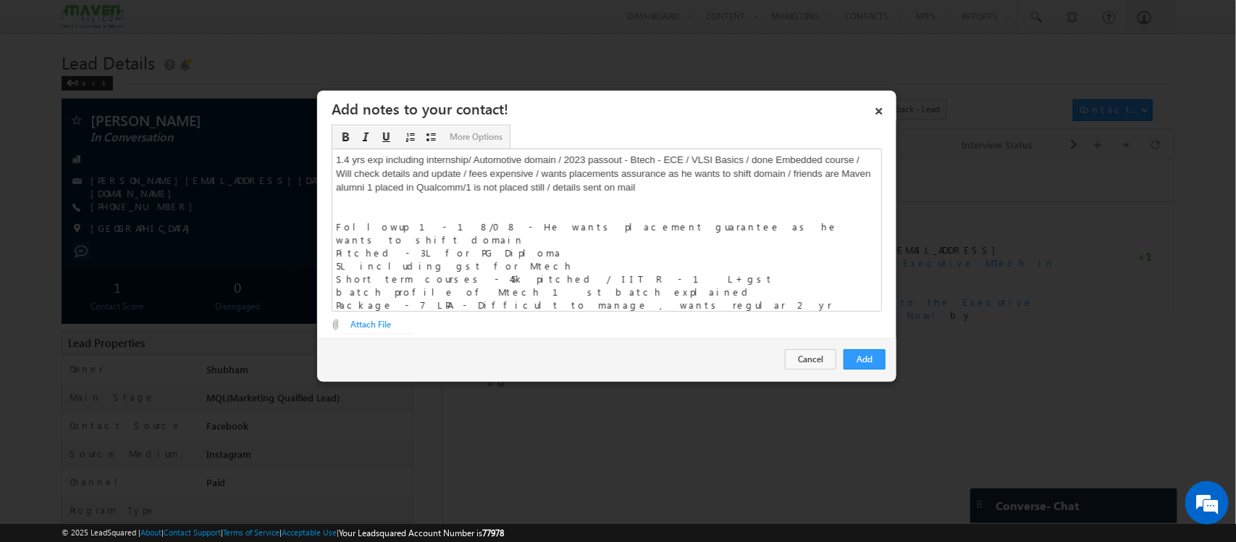
scroll to position [12, 0]
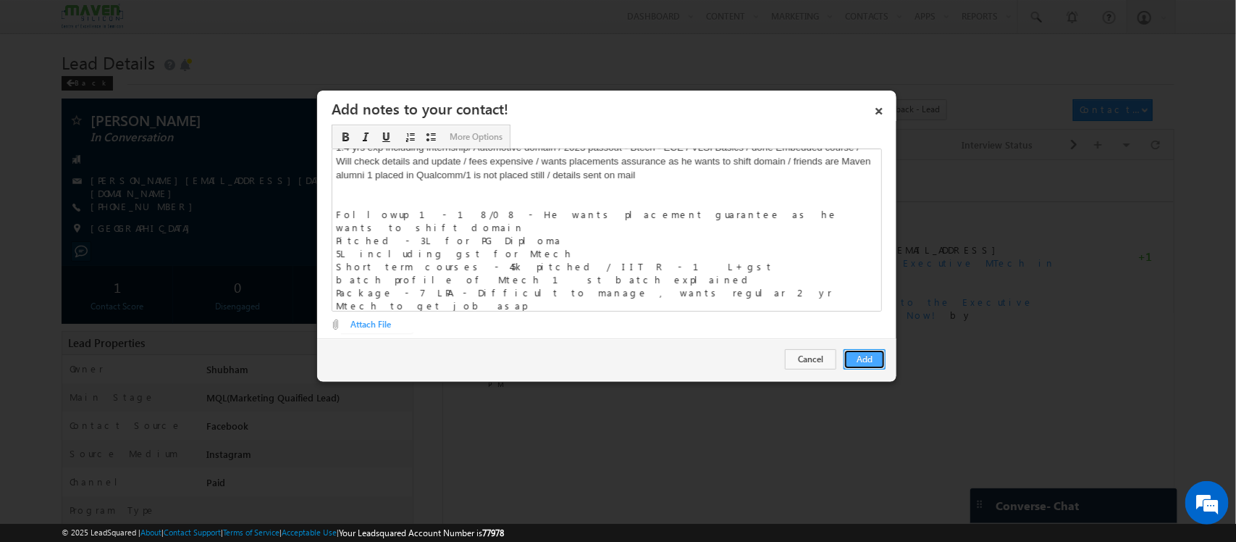
click at [859, 351] on button "Add" at bounding box center [865, 359] width 42 height 20
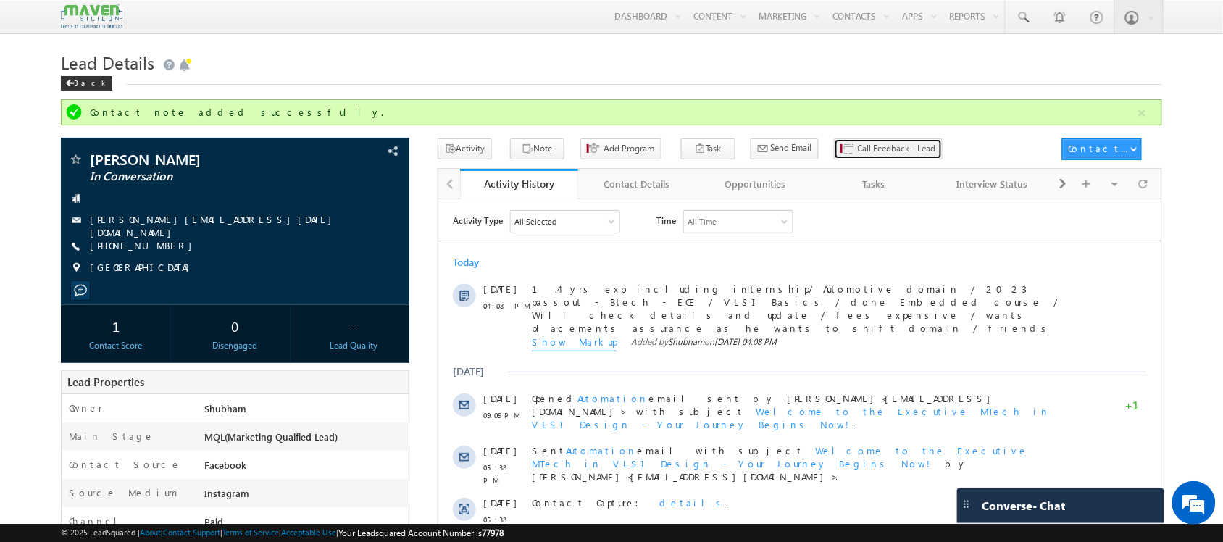
click at [858, 150] on span "Call Feedback - Lead" at bounding box center [897, 148] width 78 height 13
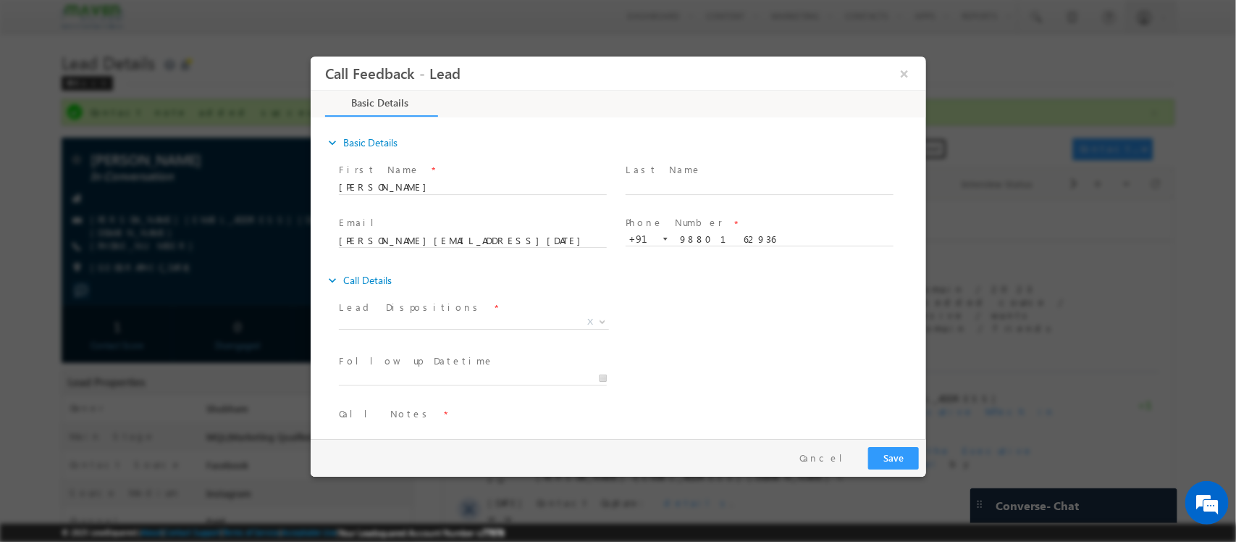
scroll to position [24, 0]
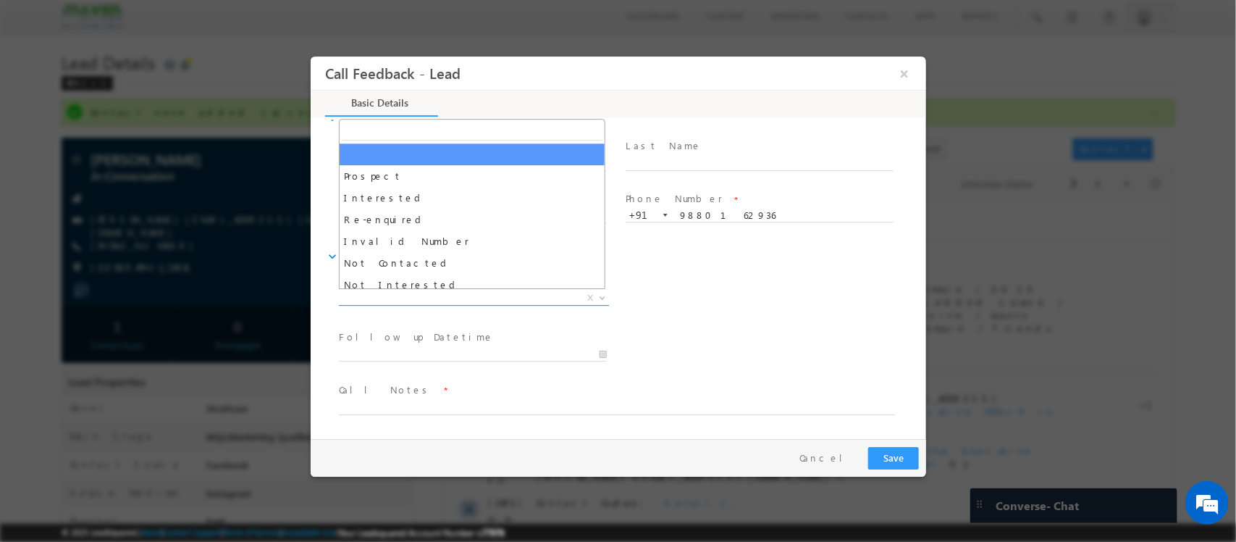
click at [434, 301] on span "X" at bounding box center [473, 298] width 270 height 14
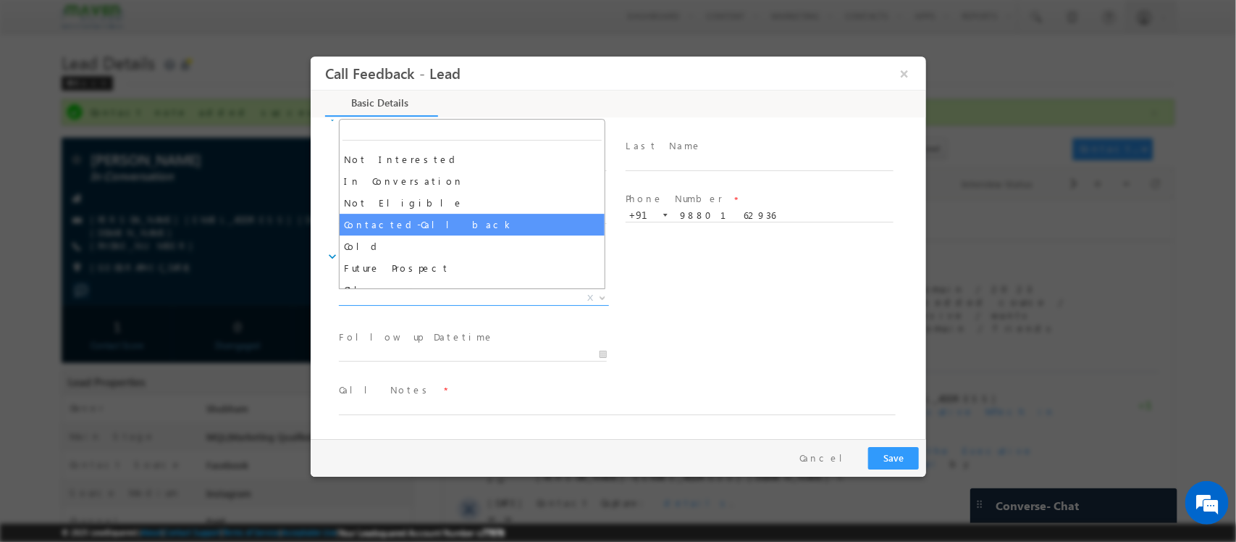
scroll to position [138, 0]
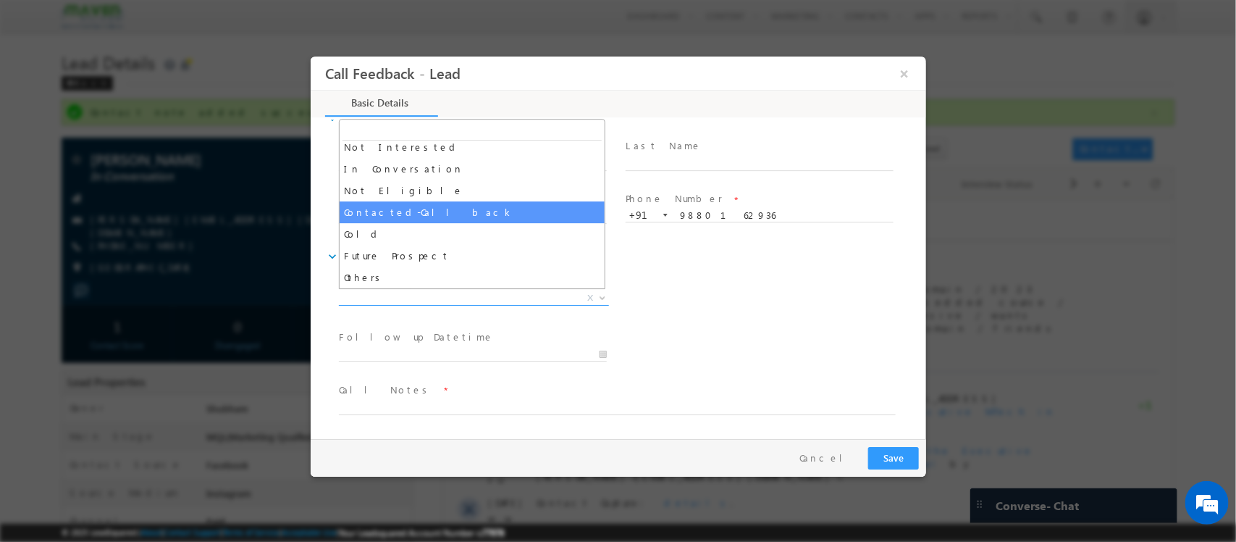
select select "Contacted-Call back"
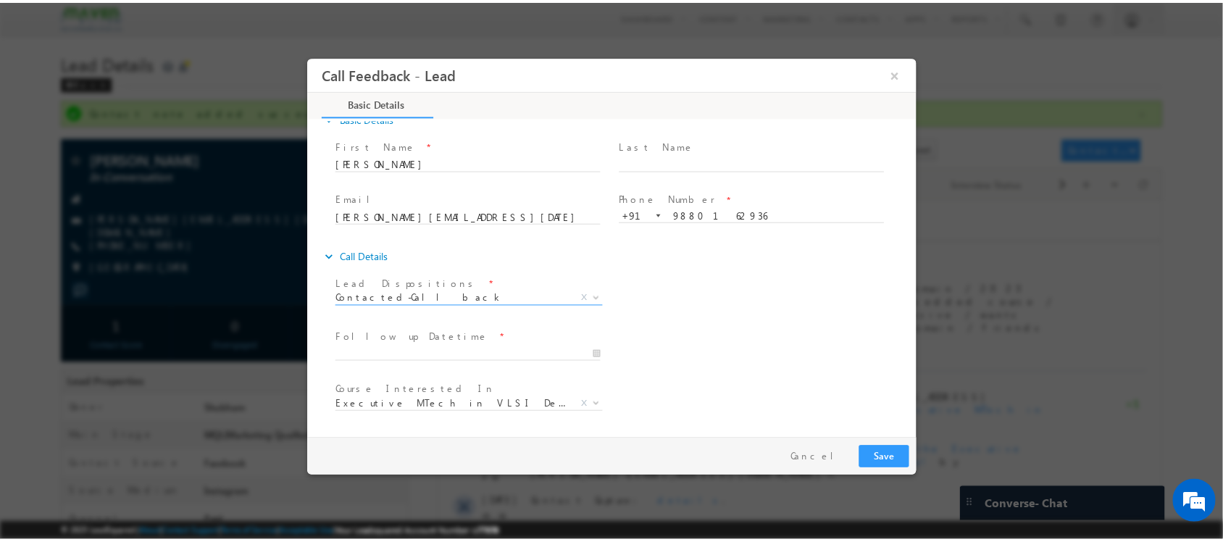
scroll to position [78, 0]
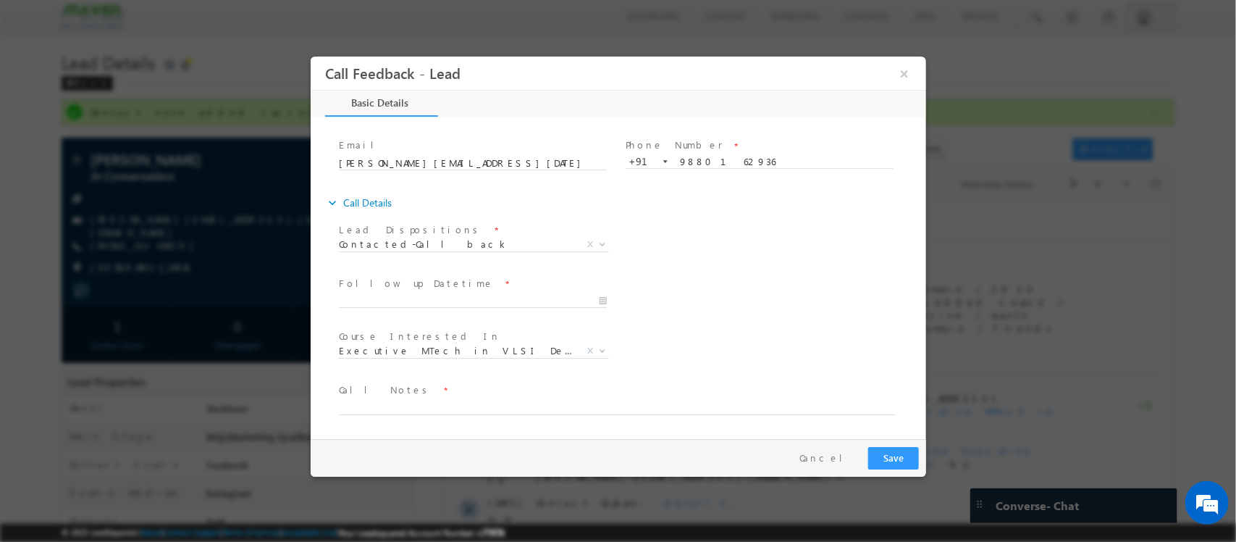
click at [456, 289] on span "Follow up Datetime *" at bounding box center [471, 284] width 267 height 16
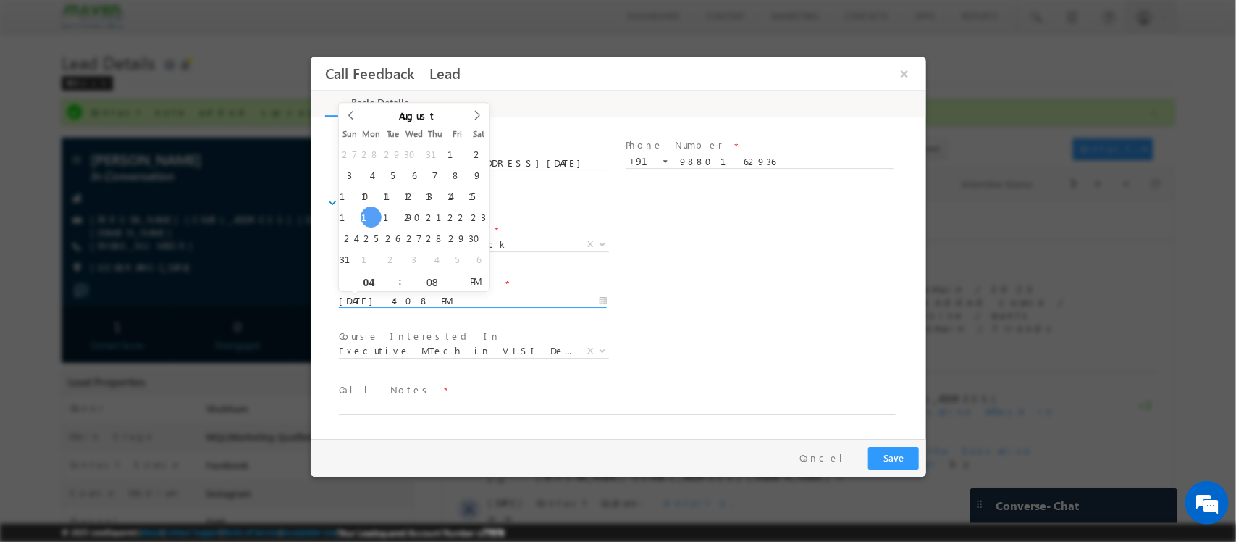
click at [446, 296] on input "[DATE] 4:08 PM" at bounding box center [472, 301] width 268 height 14
type input "[DATE] 4:08 PM"
click at [683, 287] on div "Follow up Datetime * [DATE] 4:08 PM Program Type * Long Term Short Term X" at bounding box center [630, 300] width 590 height 54
click at [432, 409] on textarea at bounding box center [616, 406] width 557 height 17
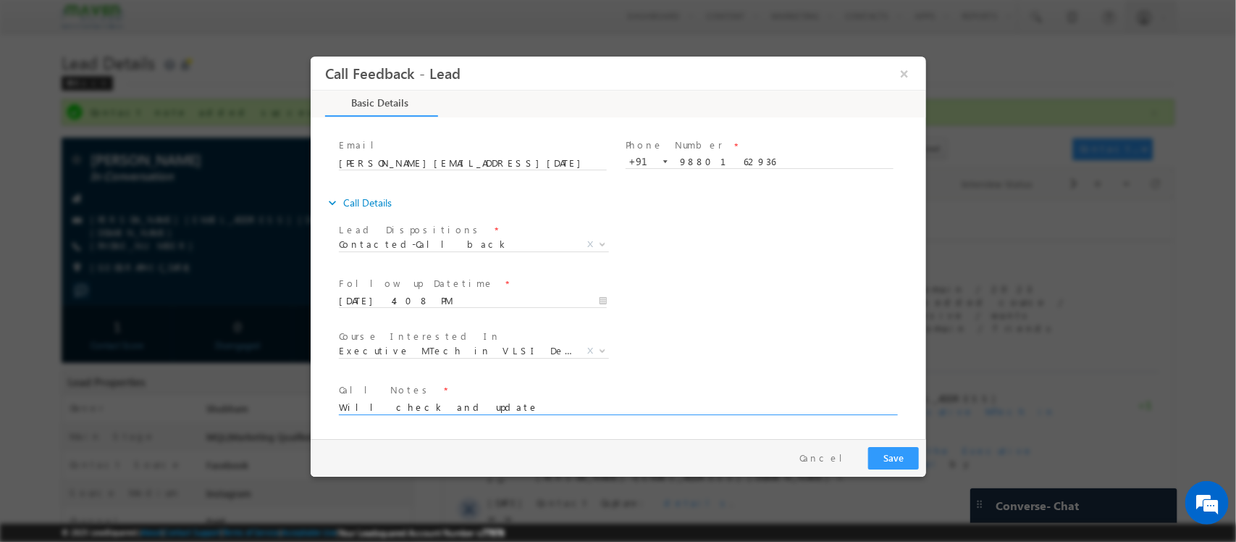
type textarea "Will check and update"
click at [894, 455] on button "Save" at bounding box center [893, 458] width 51 height 22
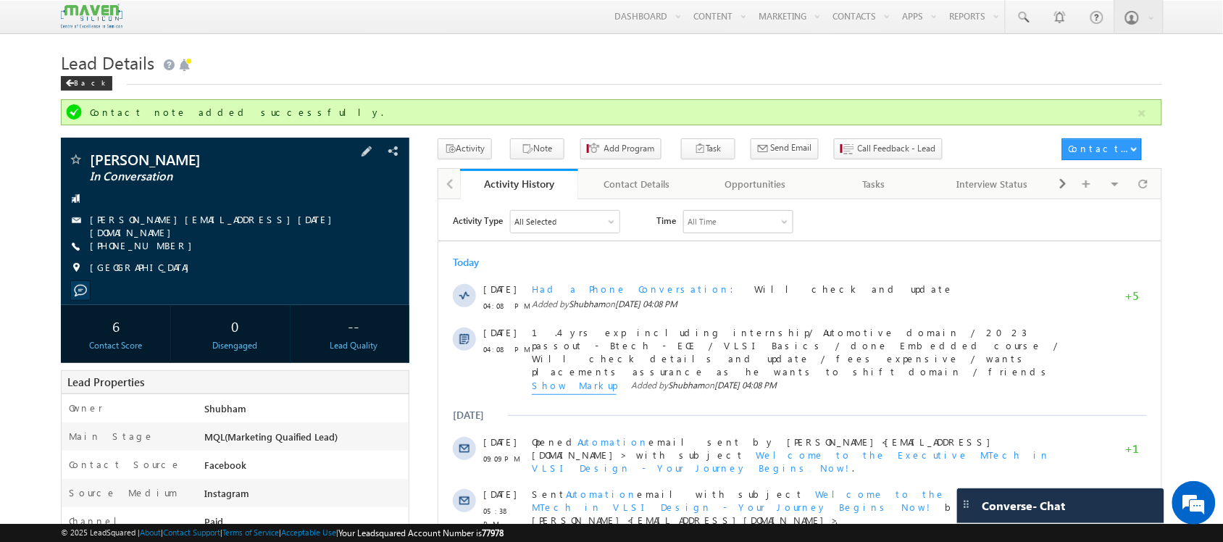
click at [142, 243] on span "[PHONE_NUMBER]" at bounding box center [144, 246] width 109 height 14
drag, startPoint x: 161, startPoint y: 246, endPoint x: 168, endPoint y: 248, distance: 7.4
click at [168, 248] on div "[PHONE_NUMBER]" at bounding box center [234, 246] width 333 height 14
copy div "[PHONE_NUMBER]"
click at [1131, 179] on div at bounding box center [1143, 183] width 28 height 25
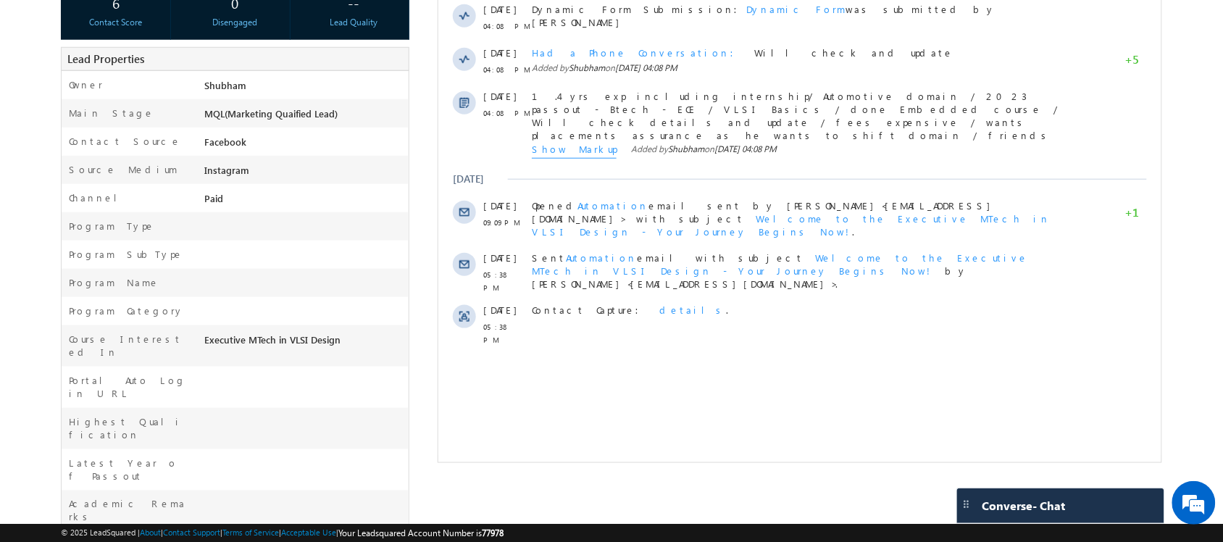
scroll to position [0, 0]
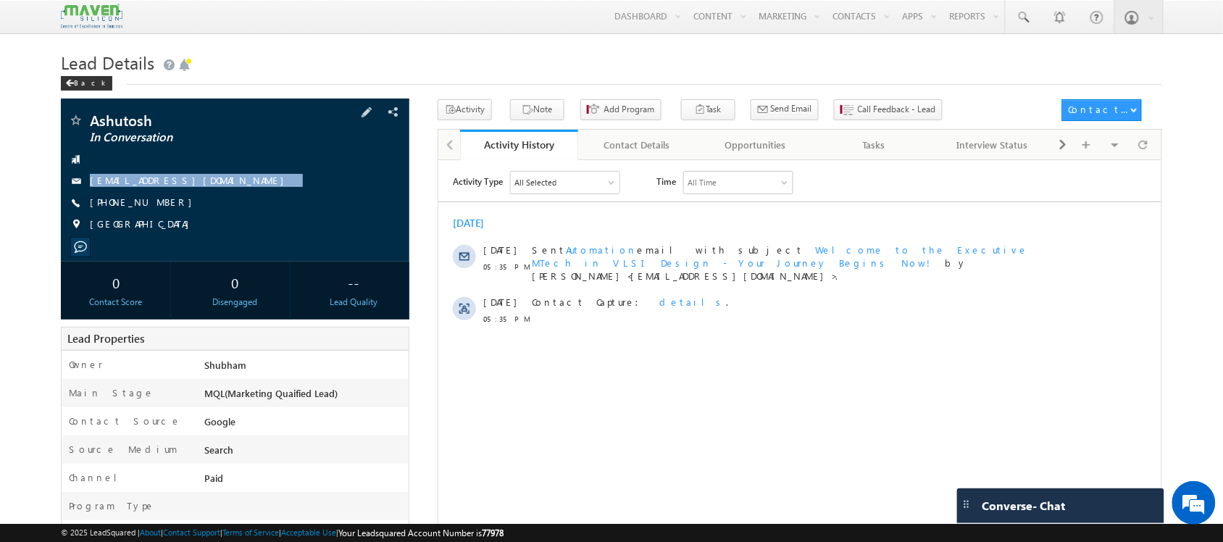
drag, startPoint x: 219, startPoint y: 180, endPoint x: 222, endPoint y: 191, distance: 11.2
click at [222, 191] on div "Ashutosh In Conversation ashutoshdhondale@gmail.com +91-8762601341" at bounding box center [234, 176] width 333 height 126
copy div "ashutoshdhondale@gmail.com"
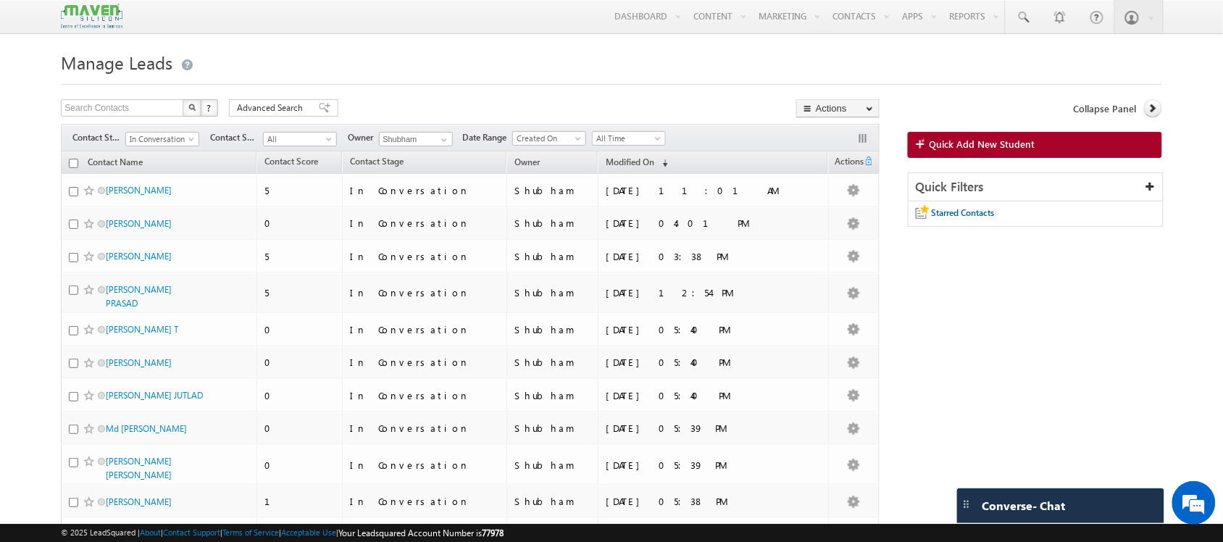
click at [534, 25] on div "Menu Shubham lsq6@ maven -sili con.c om crmma ven" at bounding box center [611, 17] width 1100 height 34
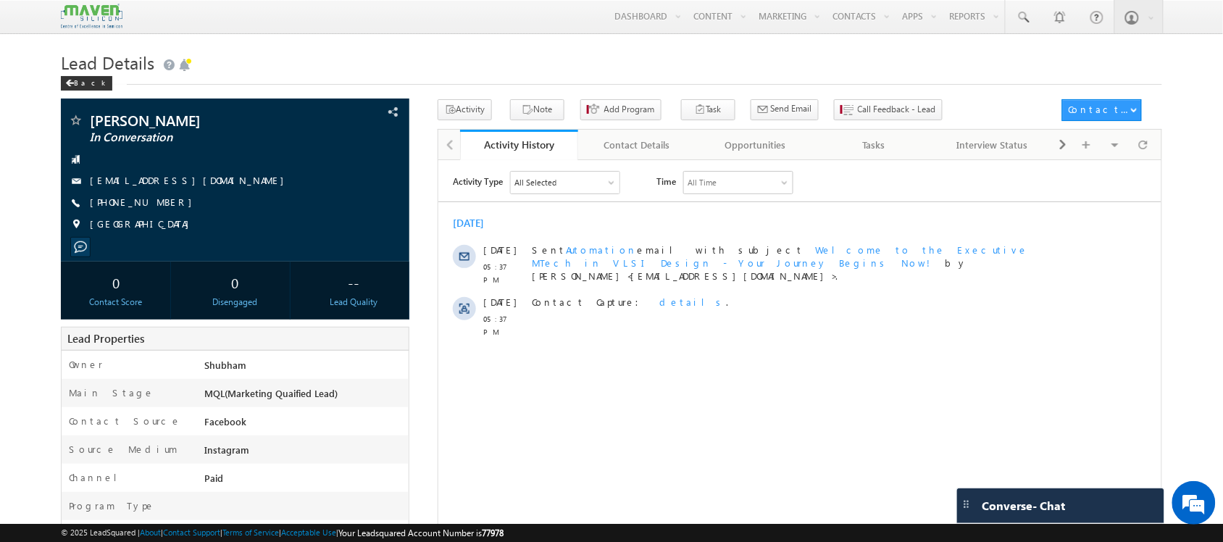
drag, startPoint x: 1149, startPoint y: 138, endPoint x: 1138, endPoint y: 136, distance: 11.0
click at [858, 106] on span "Call Feedback - Lead" at bounding box center [897, 109] width 78 height 13
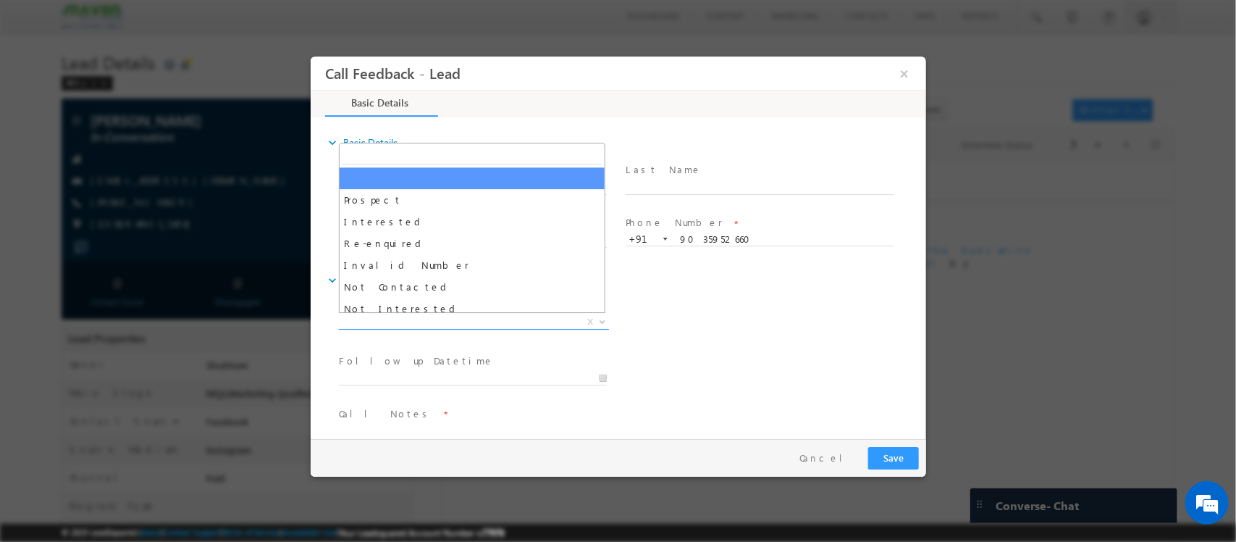
click at [399, 324] on span "X" at bounding box center [473, 322] width 270 height 14
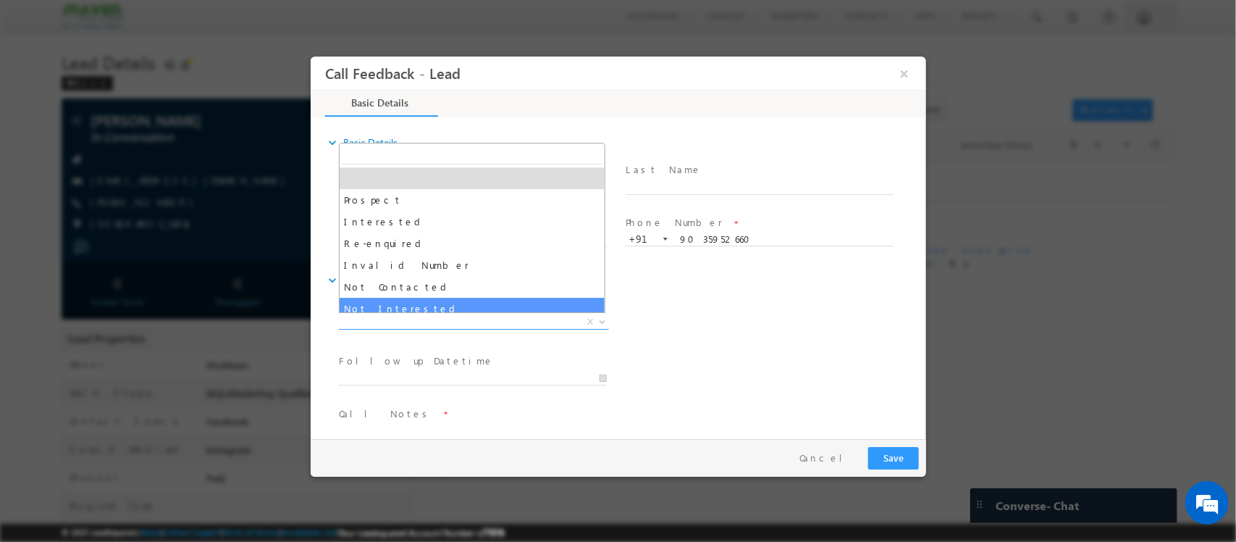
select select "Not Interested"
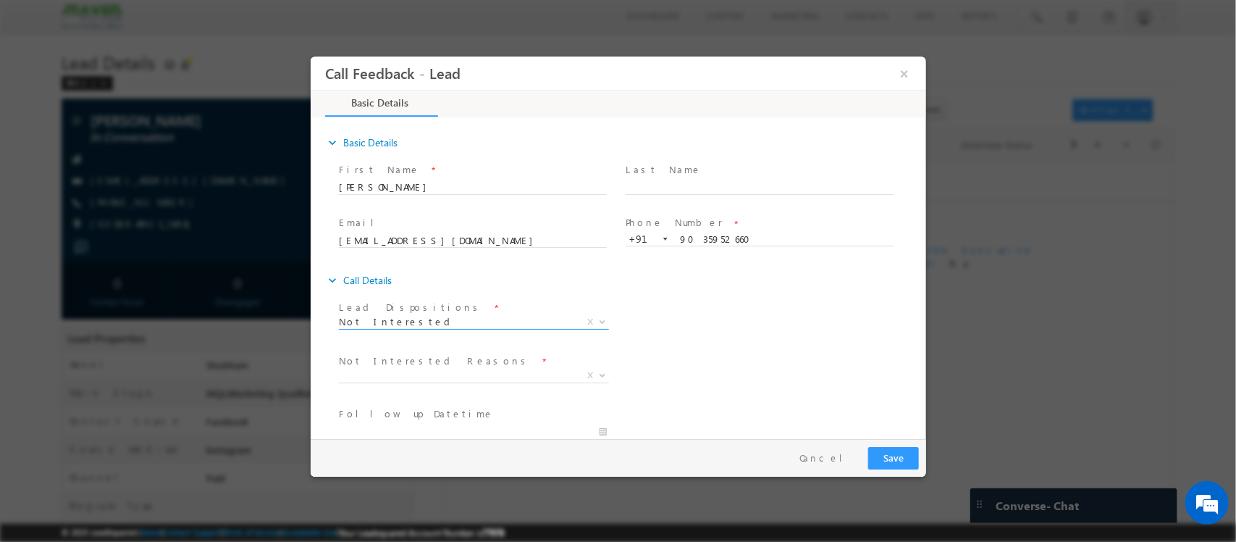
scroll to position [131, 0]
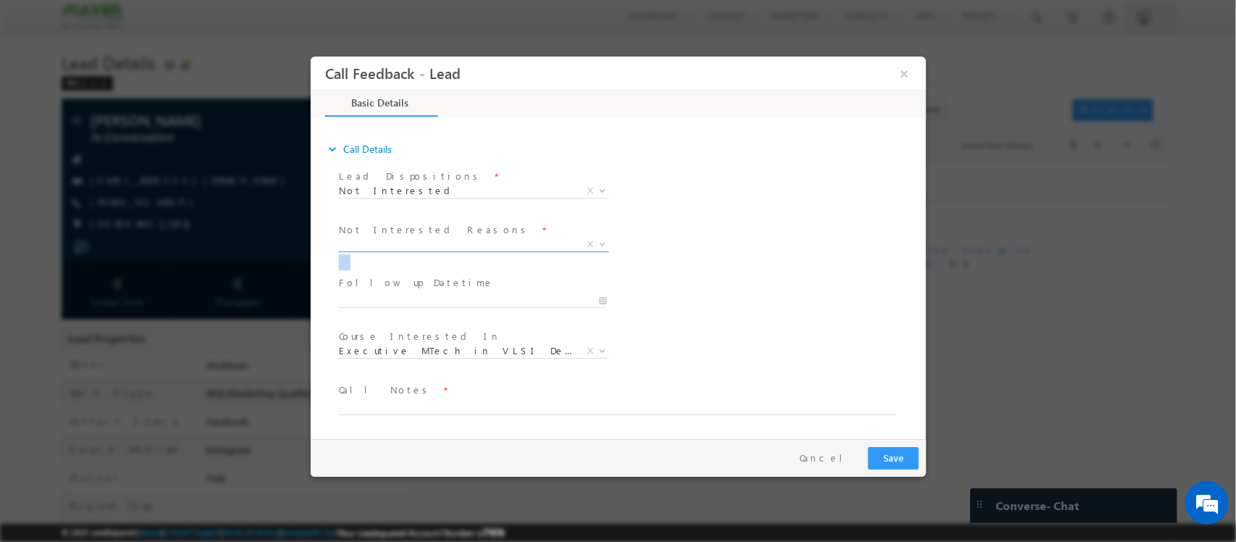
drag, startPoint x: 411, startPoint y: 254, endPoint x: 399, endPoint y: 247, distance: 14.3
click at [399, 247] on span "Distance Issue Financial Issue Company Sponsored Course Not Available DND Enrol…" at bounding box center [478, 246] width 281 height 17
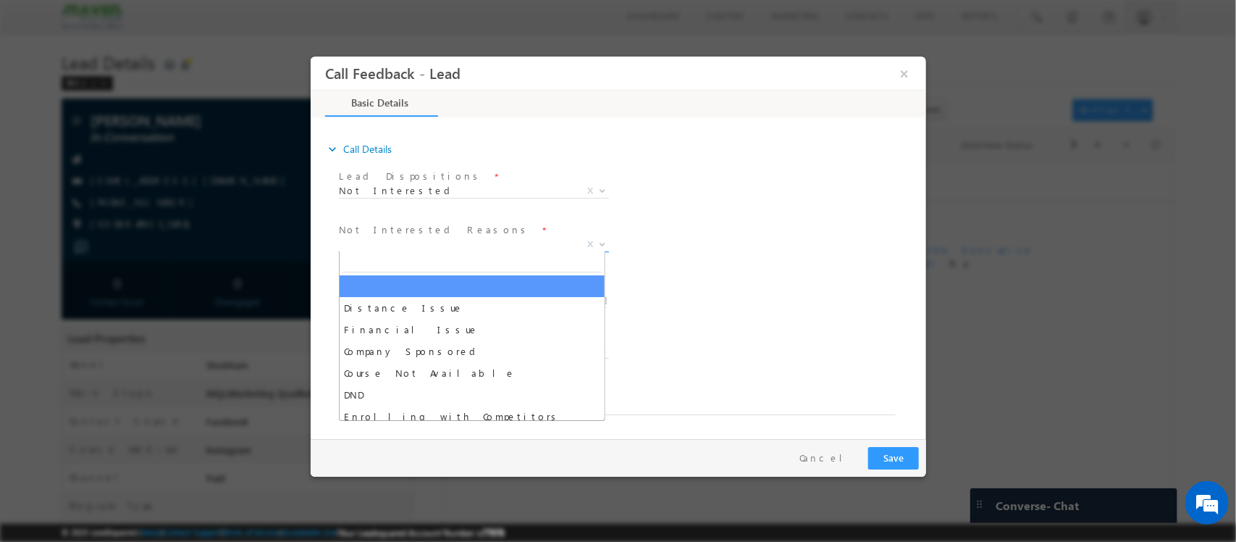
click at [399, 247] on span "X" at bounding box center [473, 245] width 270 height 14
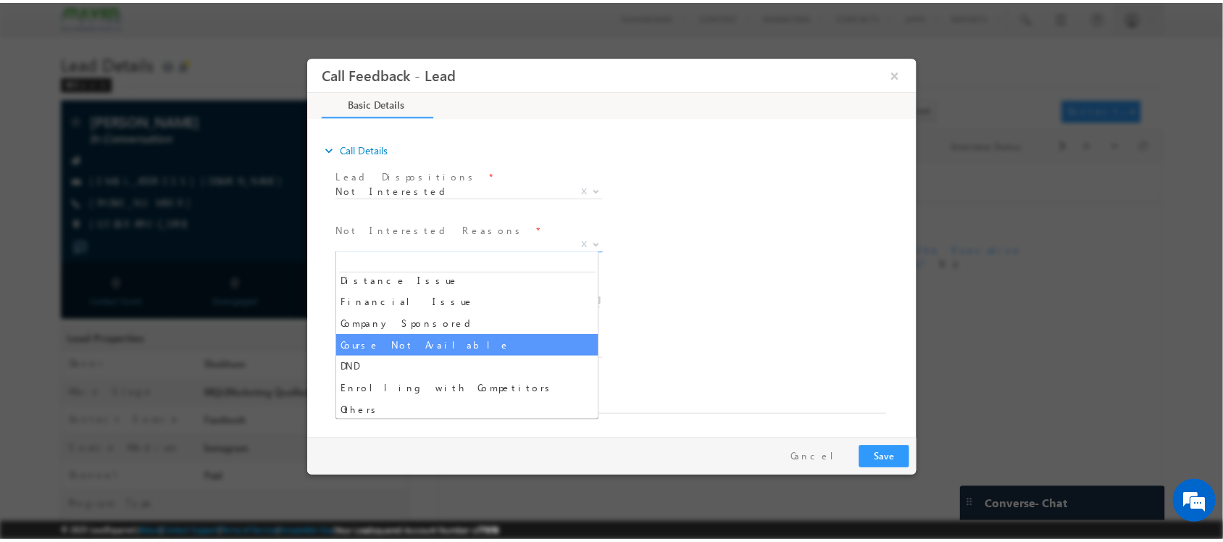
scroll to position [29, 0]
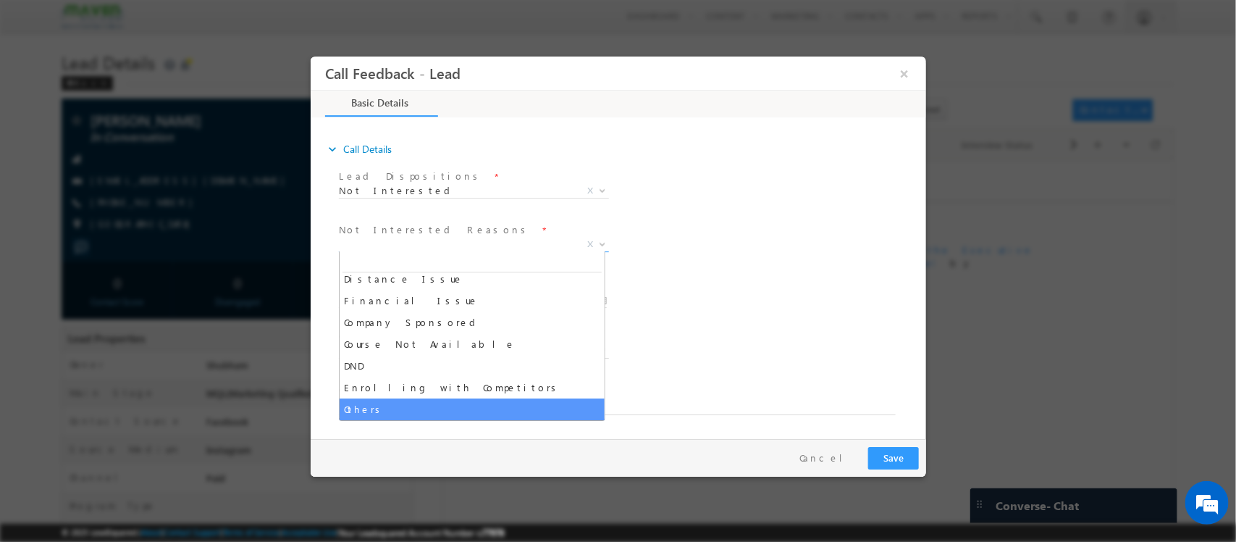
select select "Others"
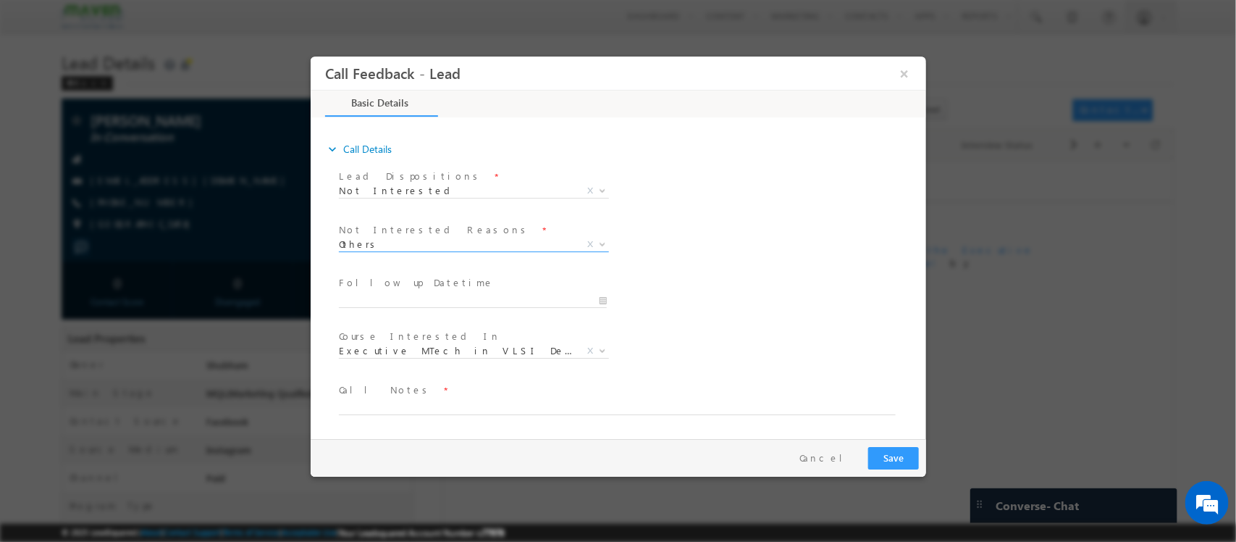
click at [433, 309] on span at bounding box center [471, 315] width 267 height 16
type input "18/08/2025 4:57 PM"
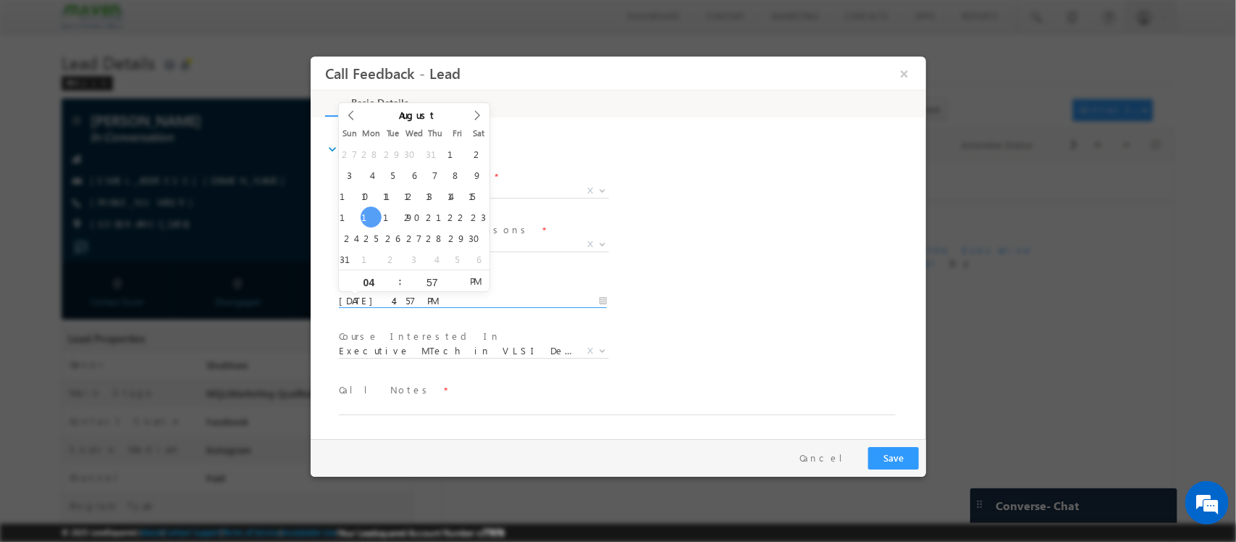
click at [453, 301] on input "18/08/2025 4:57 PM" at bounding box center [472, 301] width 268 height 14
click at [669, 240] on div "Not Interested Reasons * Distance Issue Financial Issue Company Sponsored Cours…" at bounding box center [630, 246] width 590 height 54
click at [348, 401] on textarea at bounding box center [616, 406] width 557 height 17
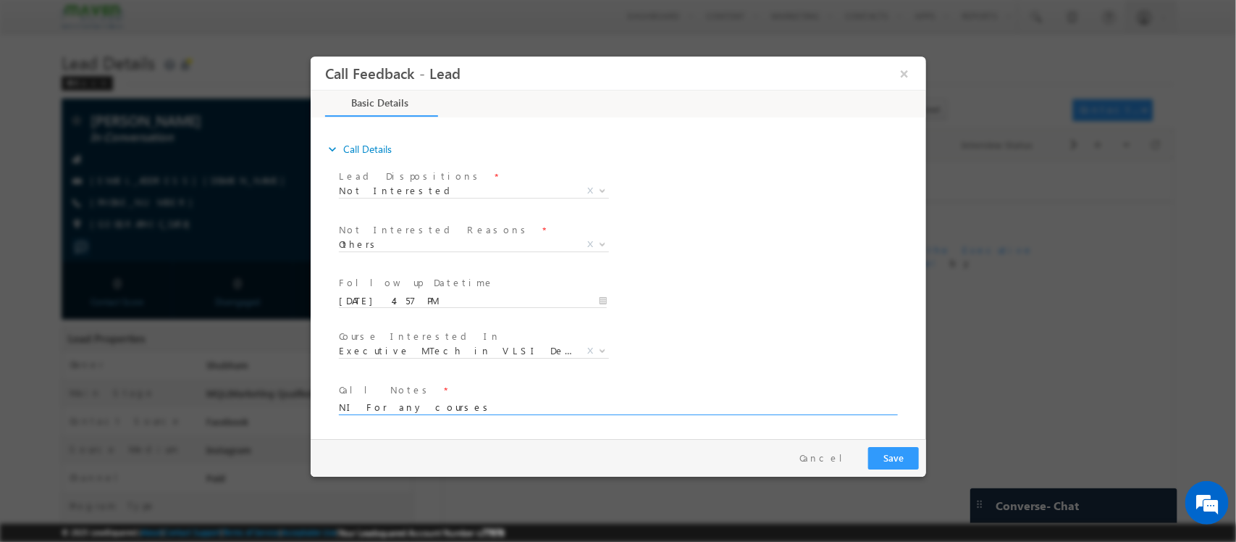
type textarea "NI For any courses"
click at [905, 445] on div "Pay & Save Save Cancel" at bounding box center [621, 458] width 623 height 38
click at [902, 451] on button "Save" at bounding box center [893, 458] width 51 height 22
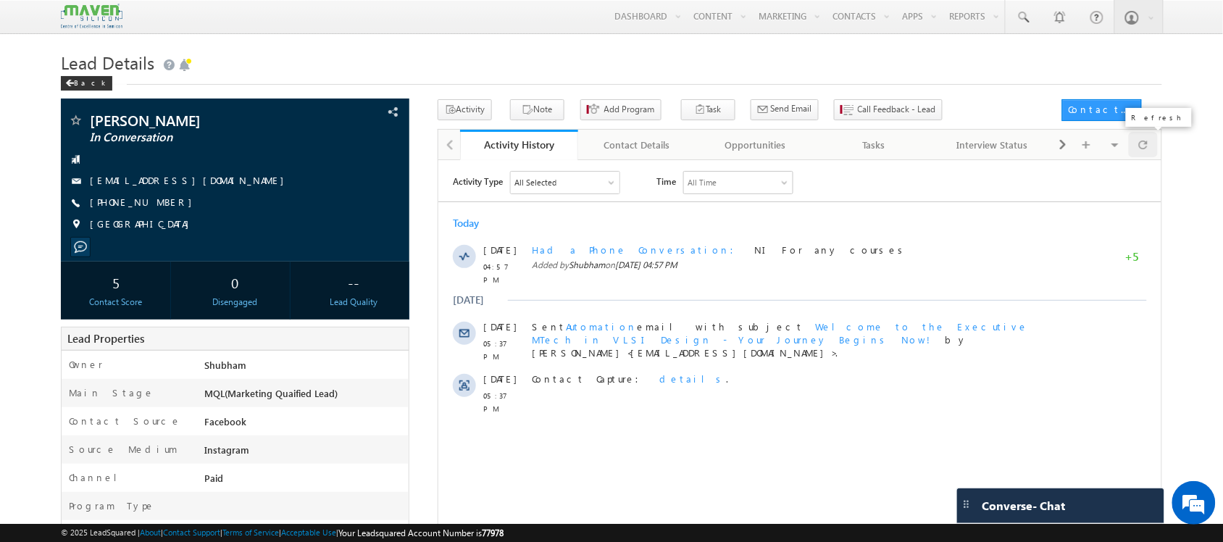
click at [1137, 154] on div at bounding box center [1143, 144] width 28 height 25
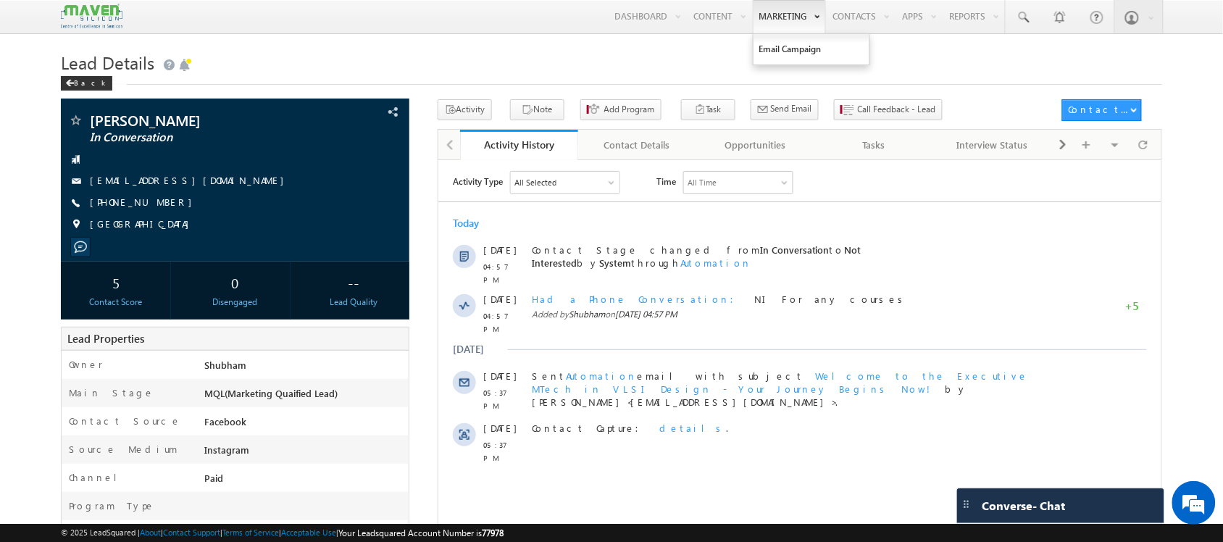
scroll to position [0, 0]
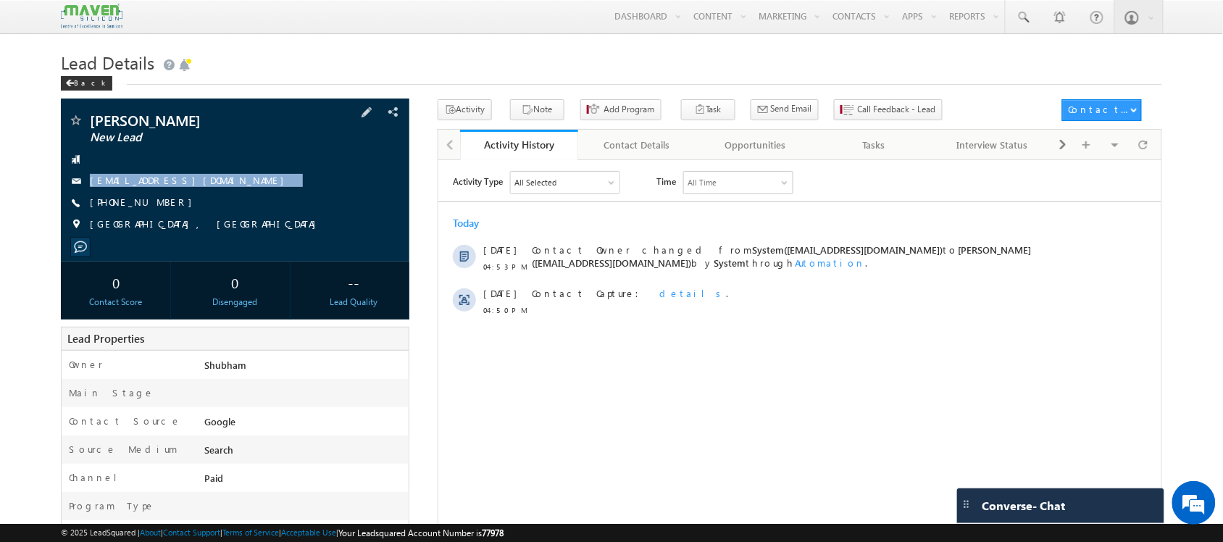
drag, startPoint x: 223, startPoint y: 183, endPoint x: 259, endPoint y: 198, distance: 39.0
click at [259, 198] on div "Samruddhi harikantra New Lead samruddhi06hk@gmail.com +91-8310101459" at bounding box center [234, 176] width 333 height 126
copy div "samruddhi06hk@gmail.com"
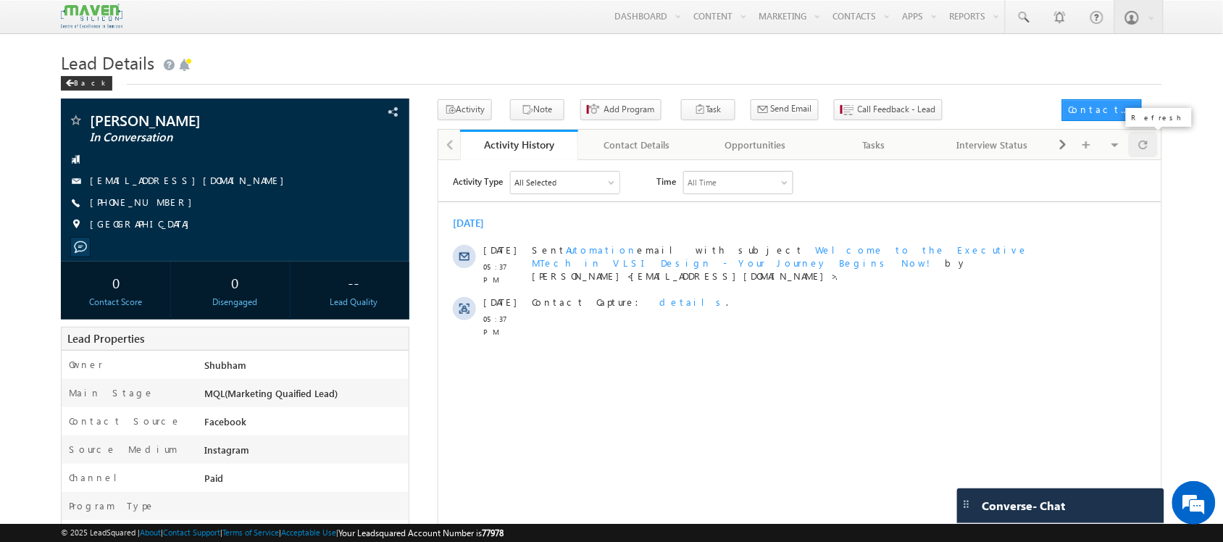
click at [1145, 149] on span at bounding box center [1143, 144] width 9 height 25
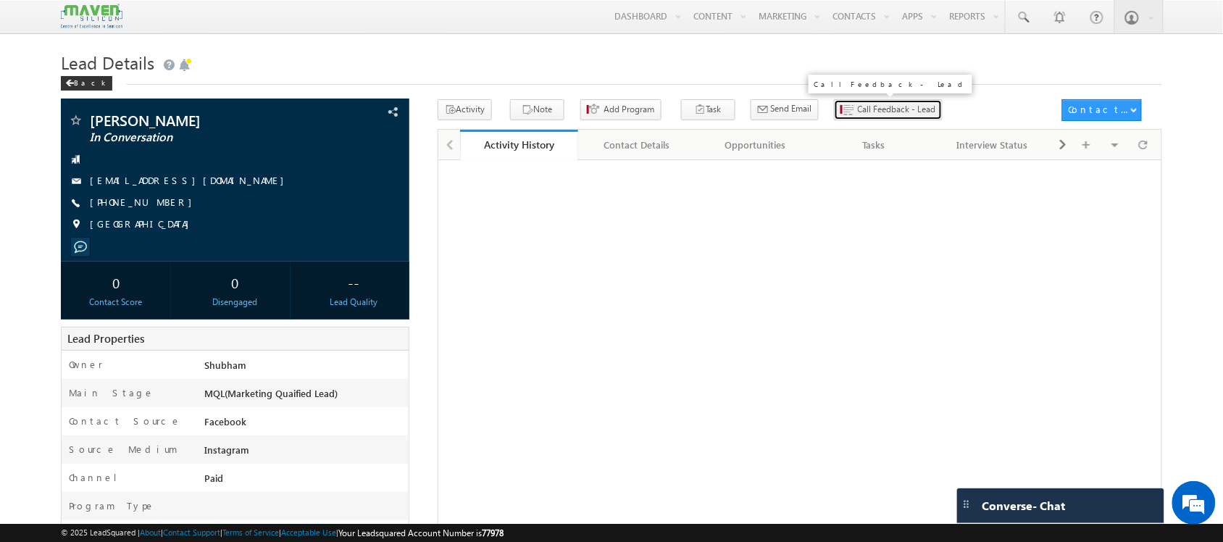
click at [858, 107] on span "Call Feedback - Lead" at bounding box center [897, 109] width 78 height 13
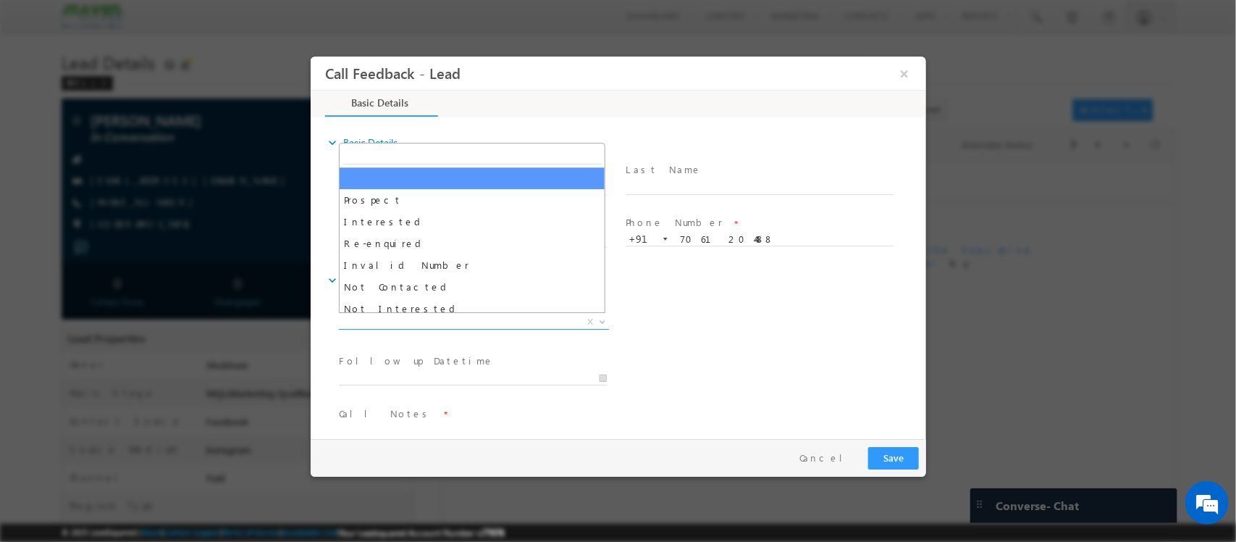
click at [544, 318] on span "X" at bounding box center [473, 322] width 270 height 14
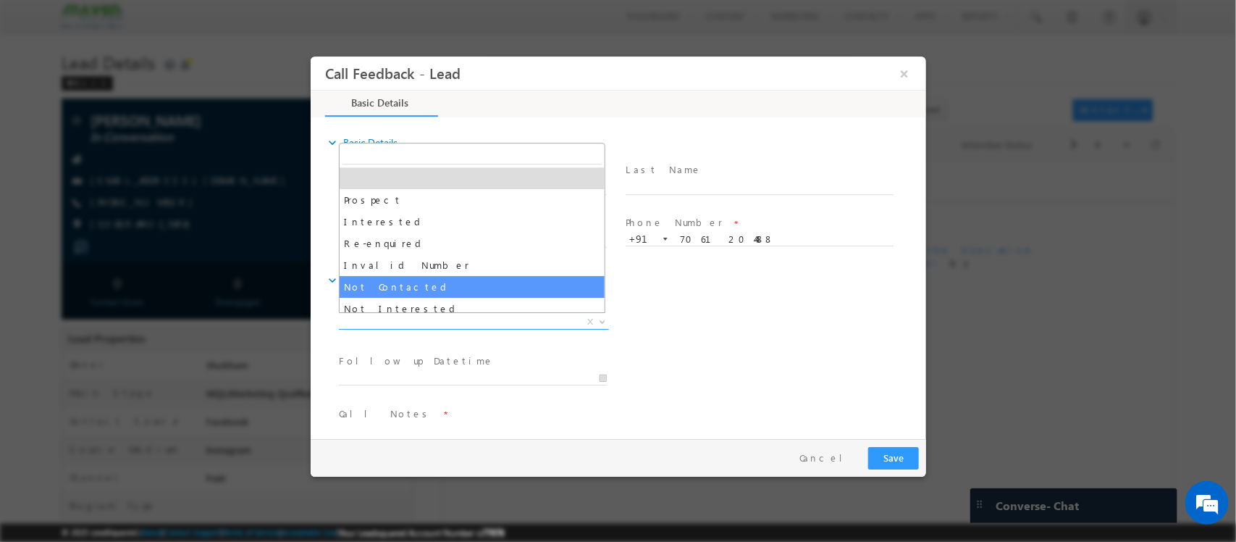
select select "Not Contacted"
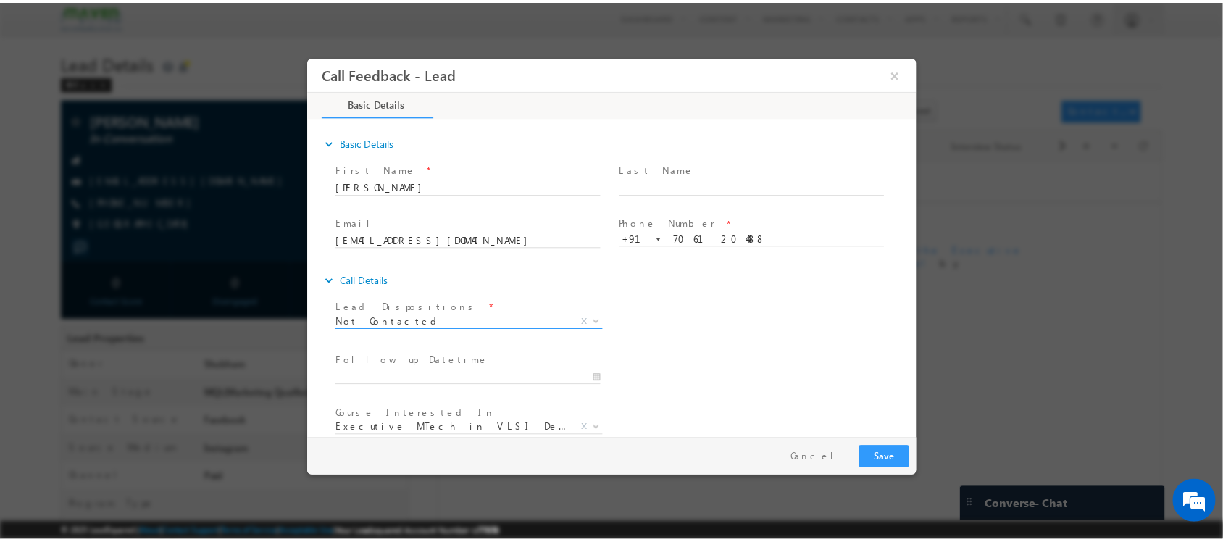
scroll to position [78, 0]
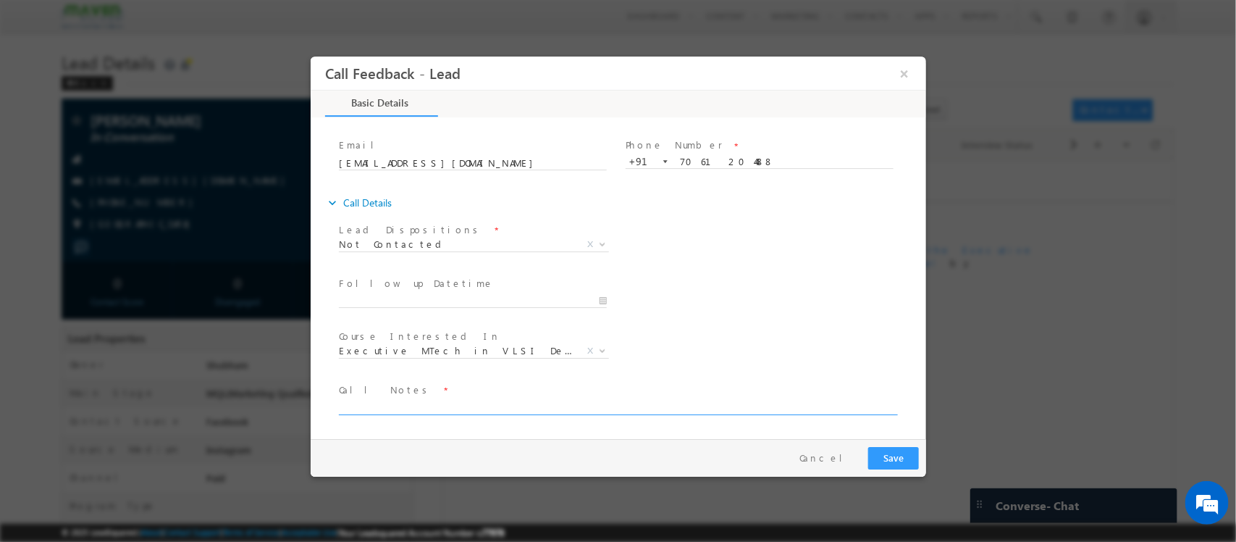
click at [408, 409] on textarea at bounding box center [616, 406] width 557 height 17
type textarea "dnp"
click at [891, 447] on button "Save" at bounding box center [893, 458] width 51 height 22
